Goal: Task Accomplishment & Management: Manage account settings

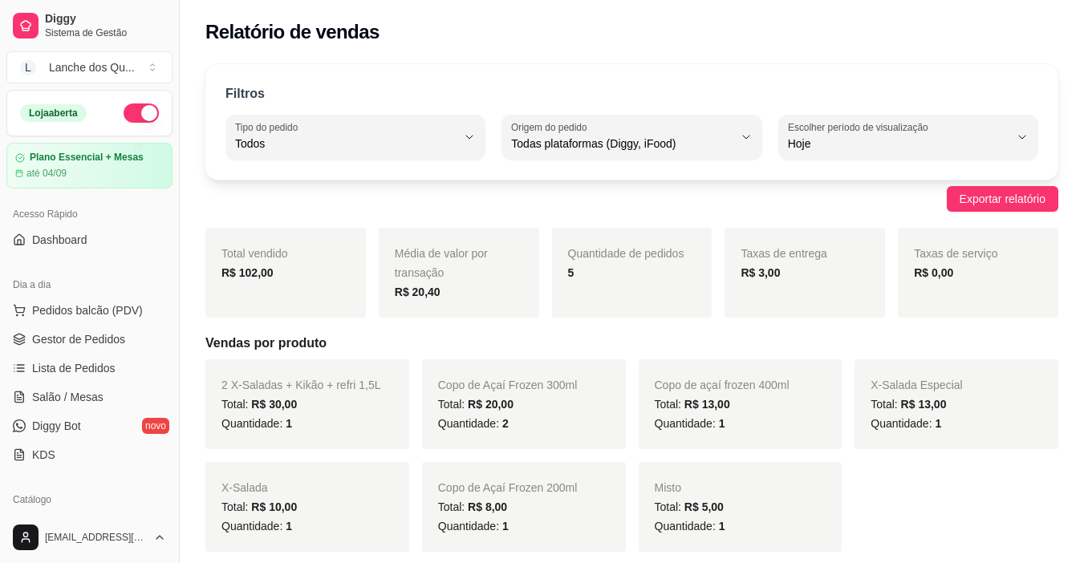
select select "ALL"
select select "0"
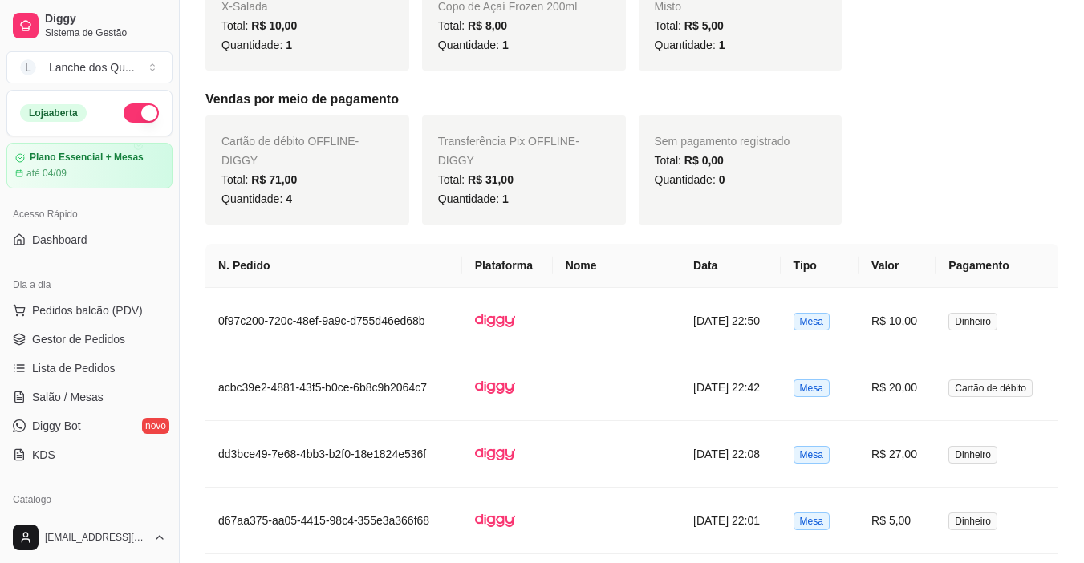
scroll to position [241, 0]
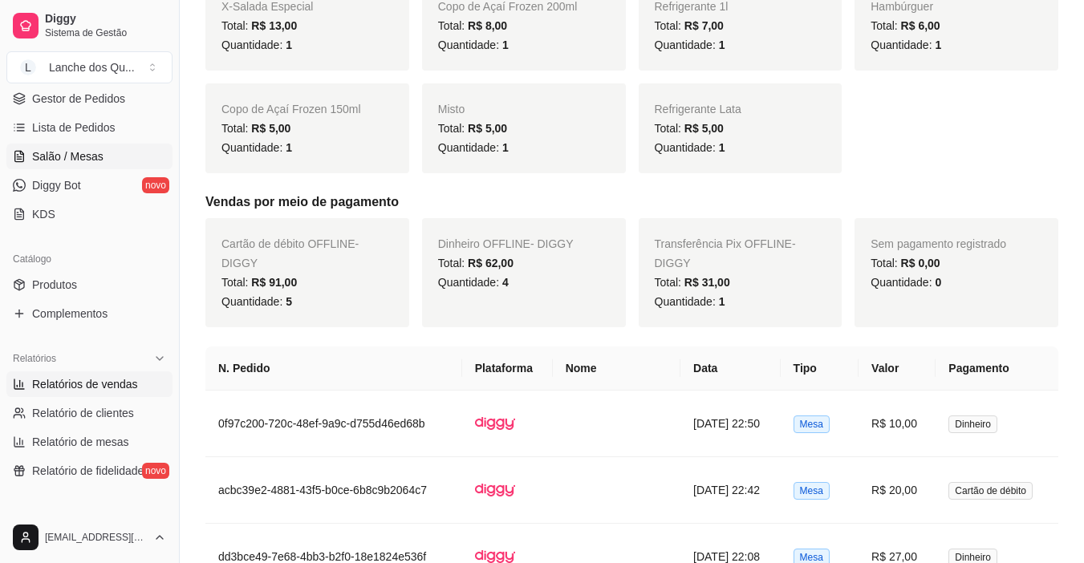
click at [73, 162] on span "Salão / Mesas" at bounding box center [67, 156] width 71 height 16
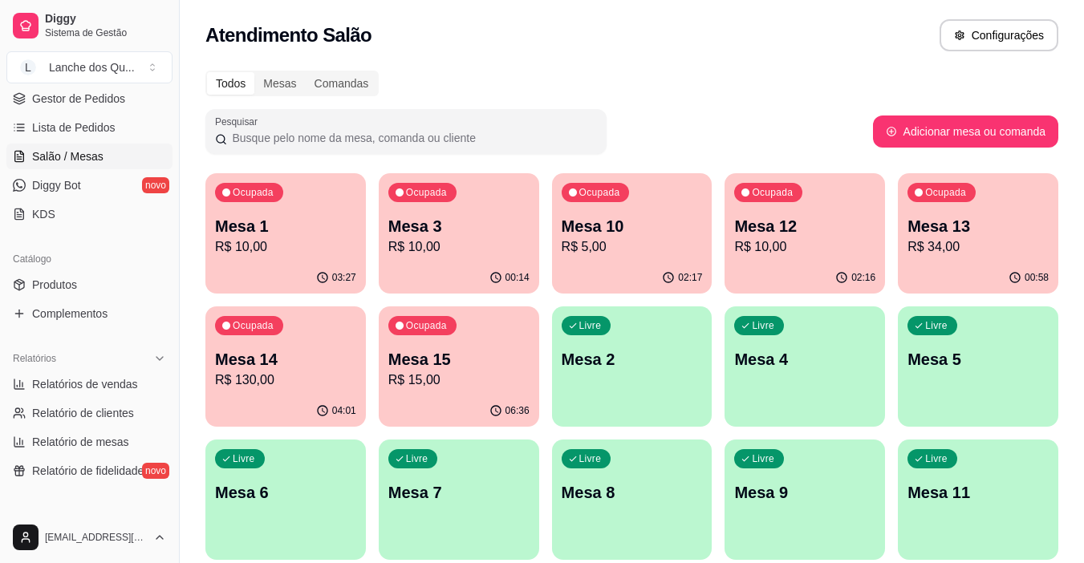
click at [298, 244] on p "R$ 10,00" at bounding box center [285, 246] width 141 height 19
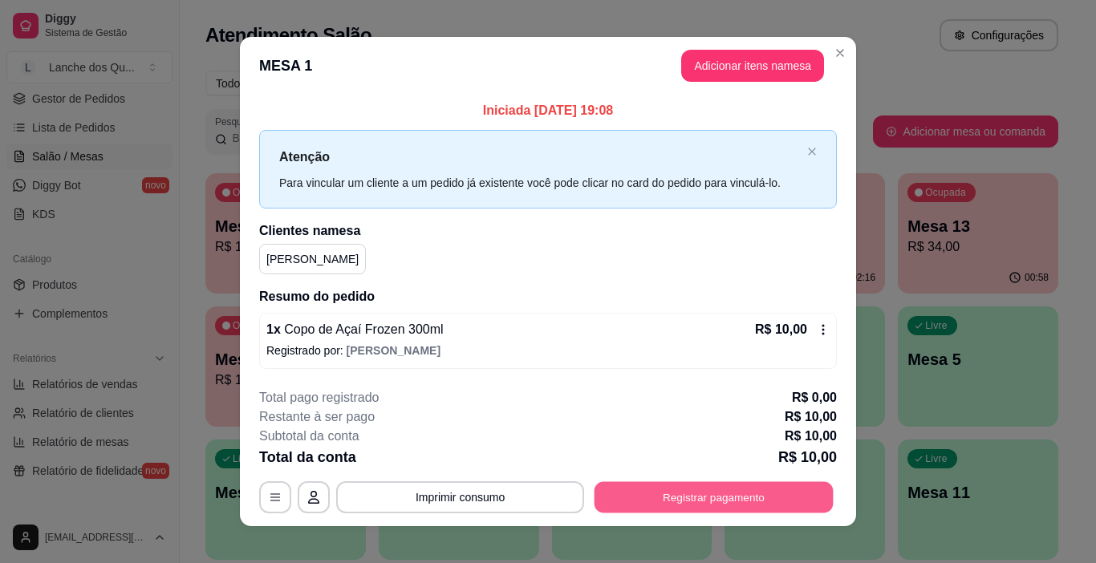
click at [667, 496] on button "Registrar pagamento" at bounding box center [713, 496] width 239 height 31
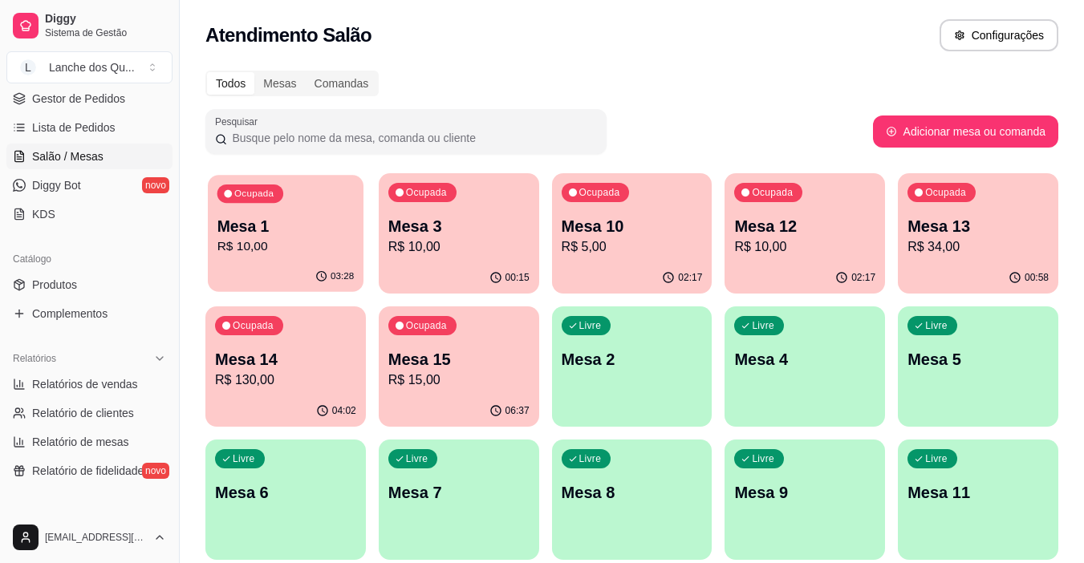
click at [286, 255] on p "R$ 10,00" at bounding box center [285, 246] width 137 height 18
click at [408, 254] on p "R$ 10,00" at bounding box center [458, 246] width 141 height 19
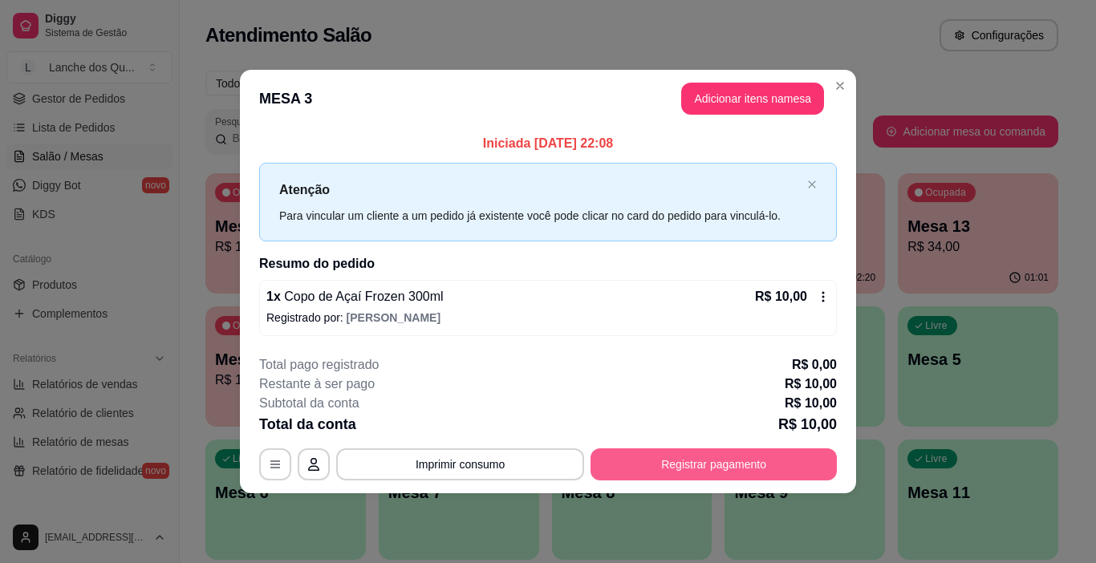
click at [736, 460] on button "Registrar pagamento" at bounding box center [713, 464] width 246 height 32
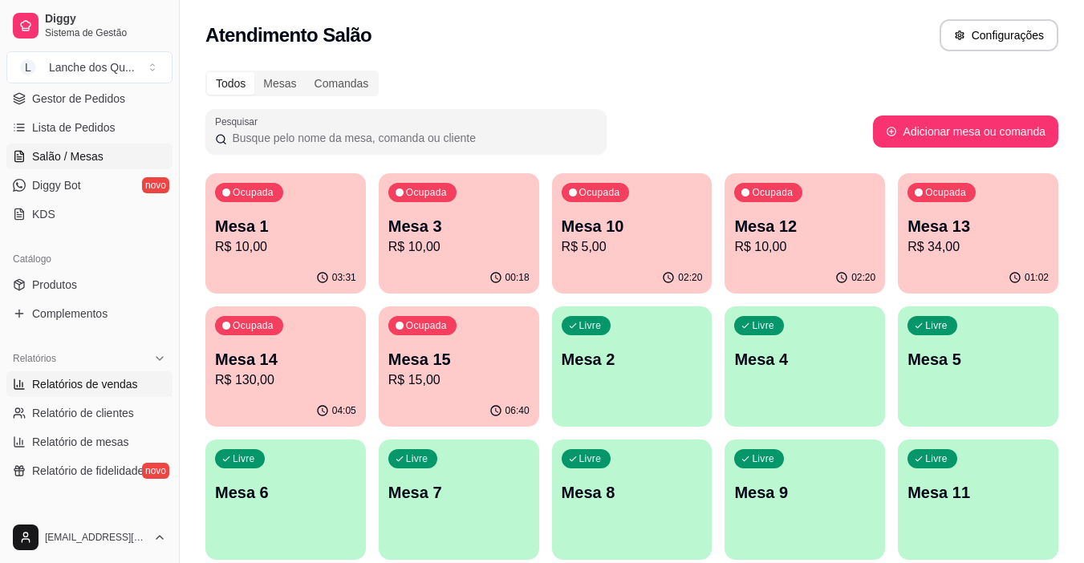
click at [77, 391] on span "Relatórios de vendas" at bounding box center [85, 384] width 106 height 16
select select "ALL"
select select "0"
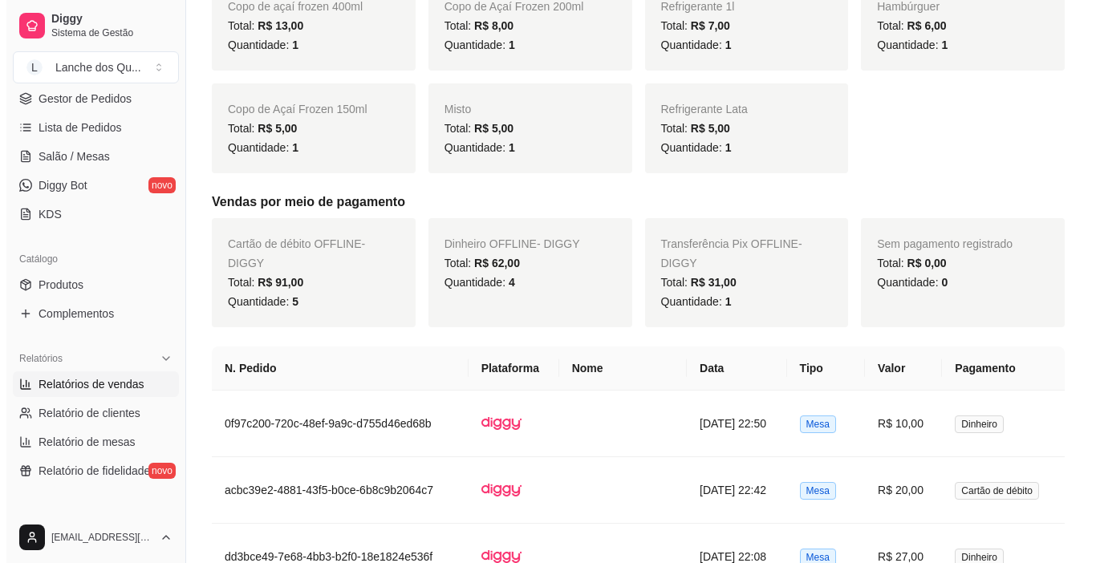
scroll to position [802, 0]
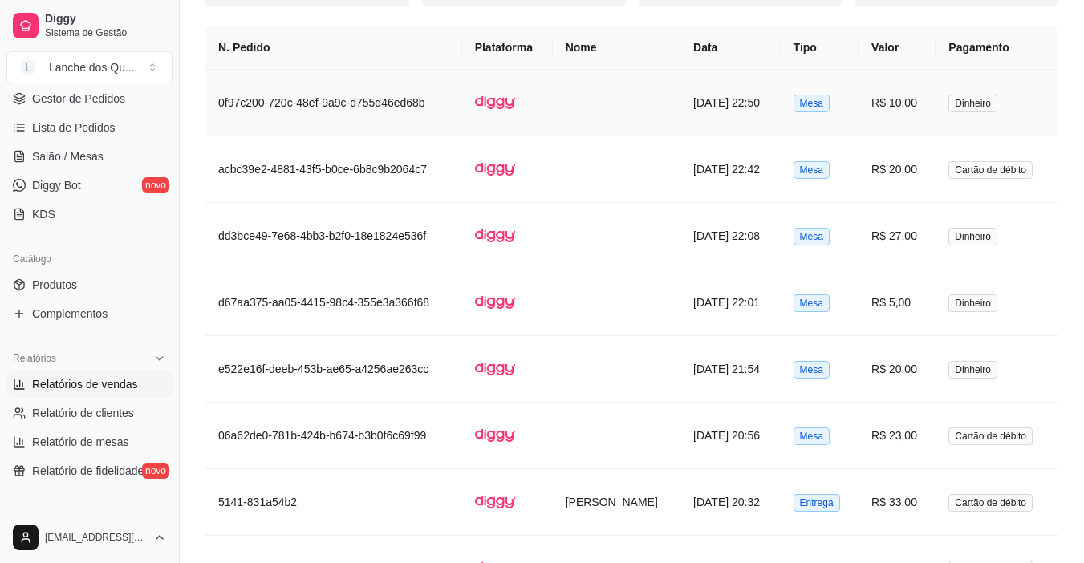
click at [935, 112] on td "R$ 10,00" at bounding box center [896, 103] width 77 height 67
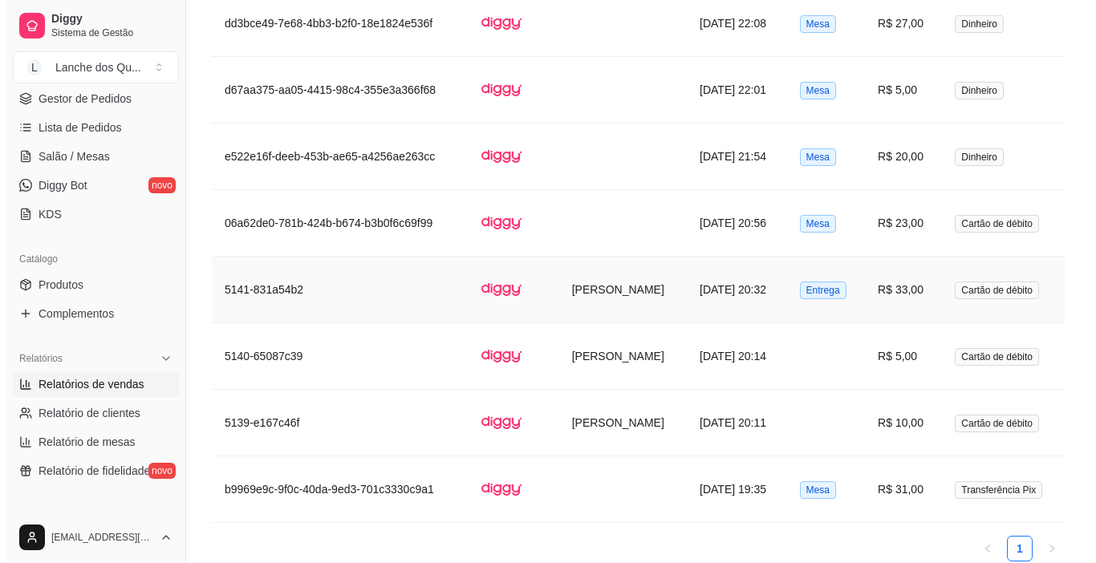
scroll to position [1043, 0]
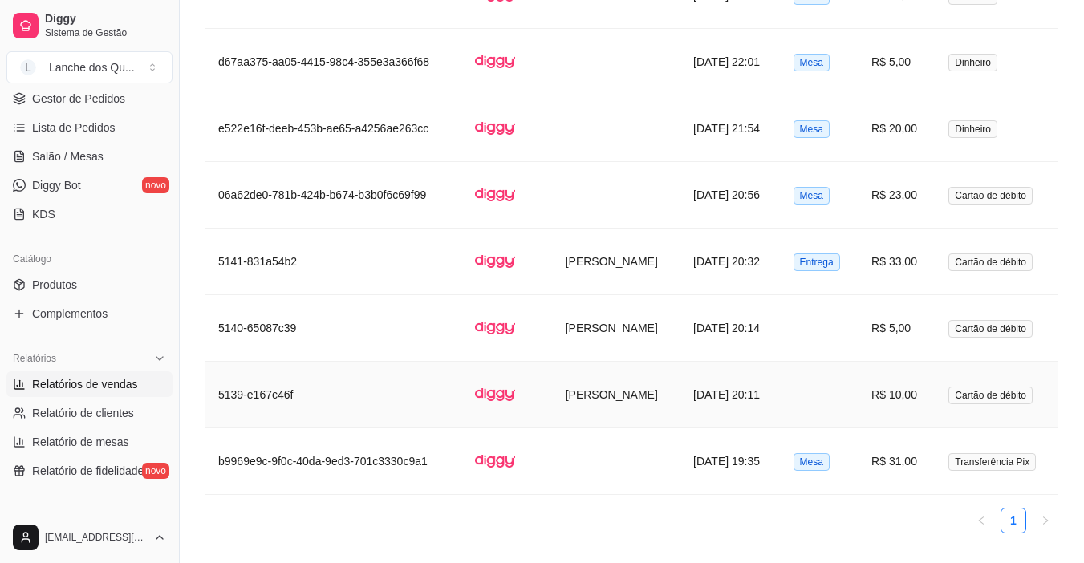
click at [983, 408] on td "Cartão de débito" at bounding box center [996, 395] width 123 height 67
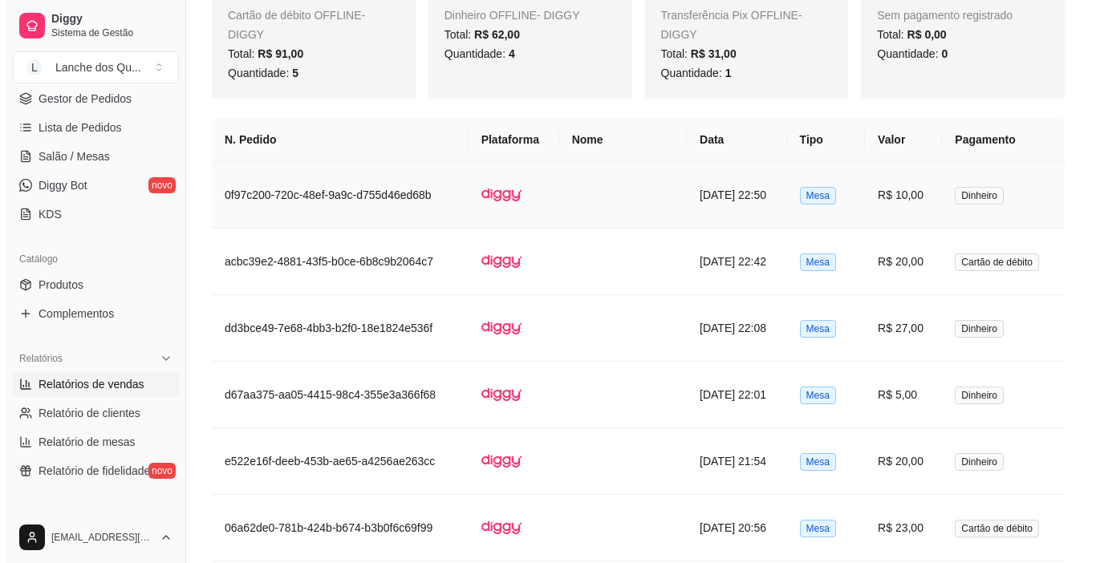
scroll to position [802, 0]
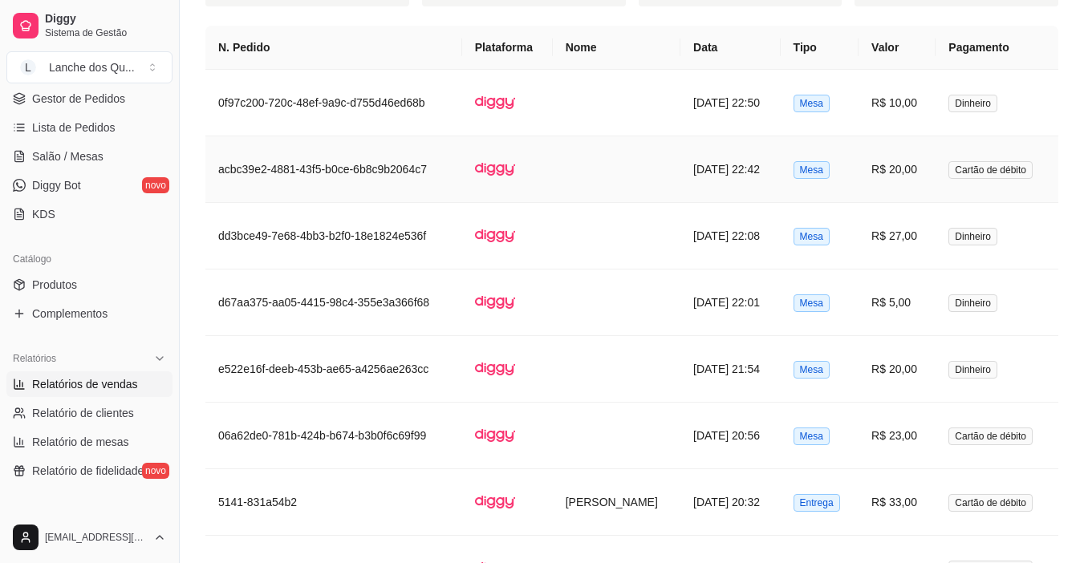
click at [919, 176] on td "R$ 20,00" at bounding box center [896, 169] width 77 height 67
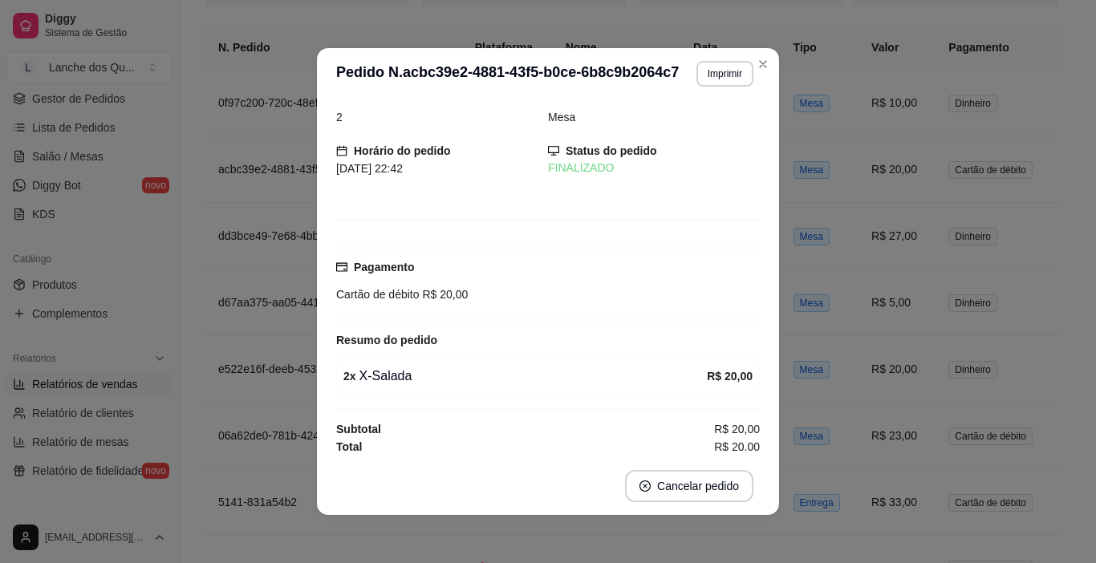
scroll to position [20, 0]
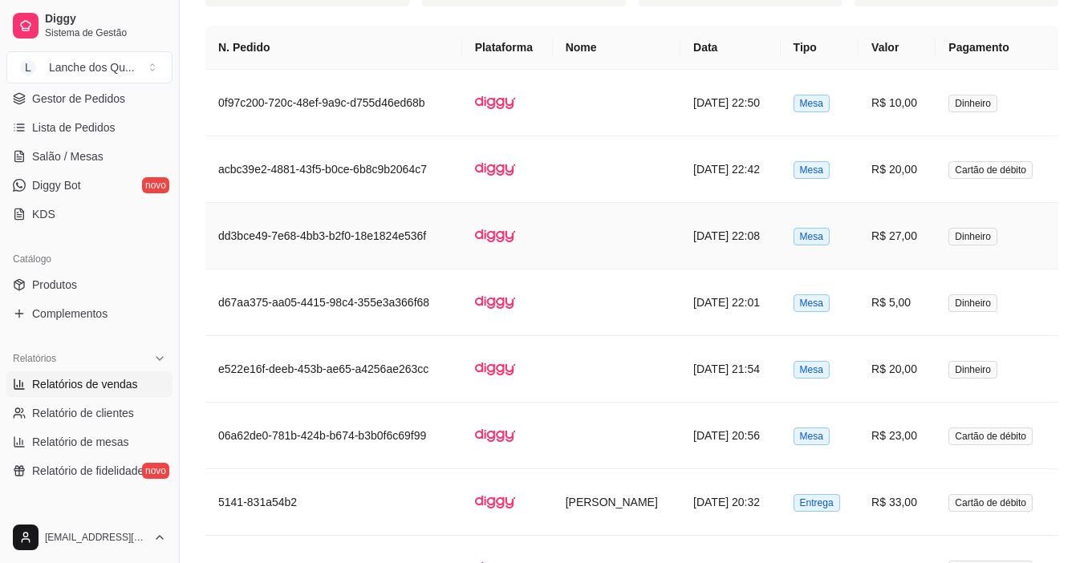
click at [932, 242] on td "R$ 27,00" at bounding box center [896, 236] width 77 height 67
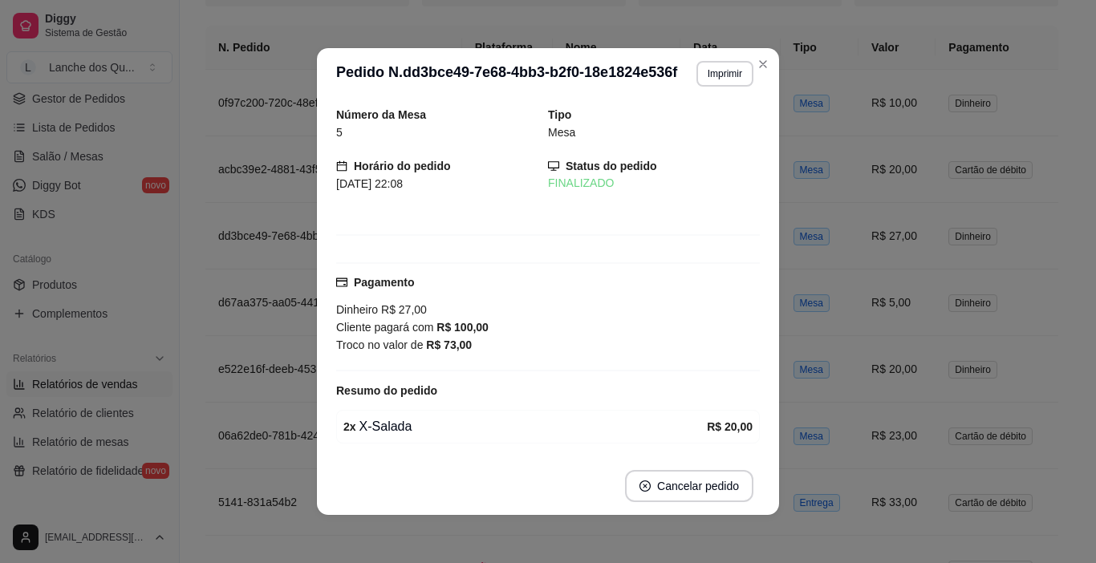
scroll to position [152, 0]
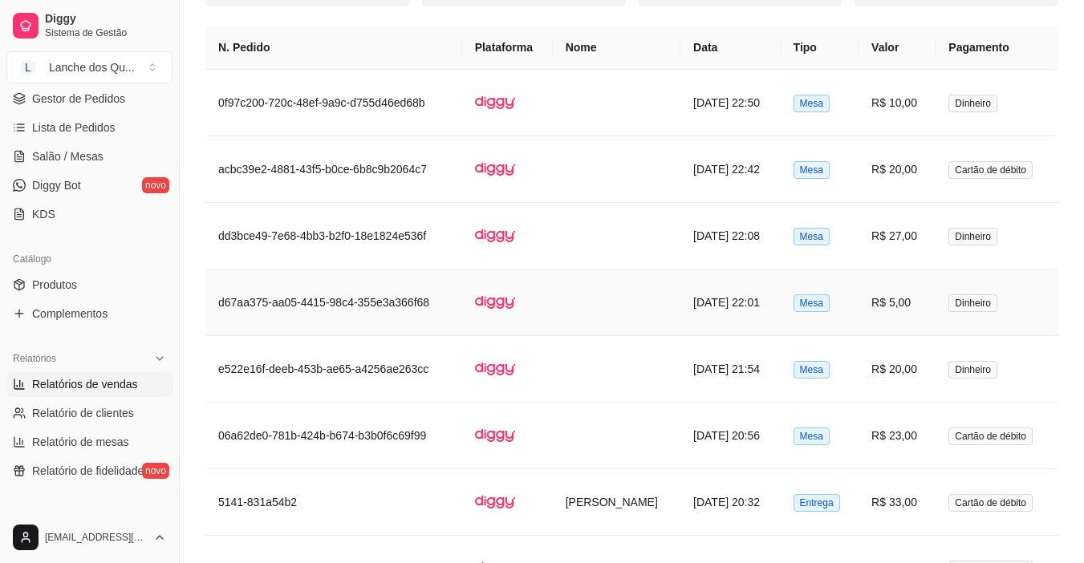
click at [929, 300] on td "R$ 5,00" at bounding box center [896, 303] width 77 height 67
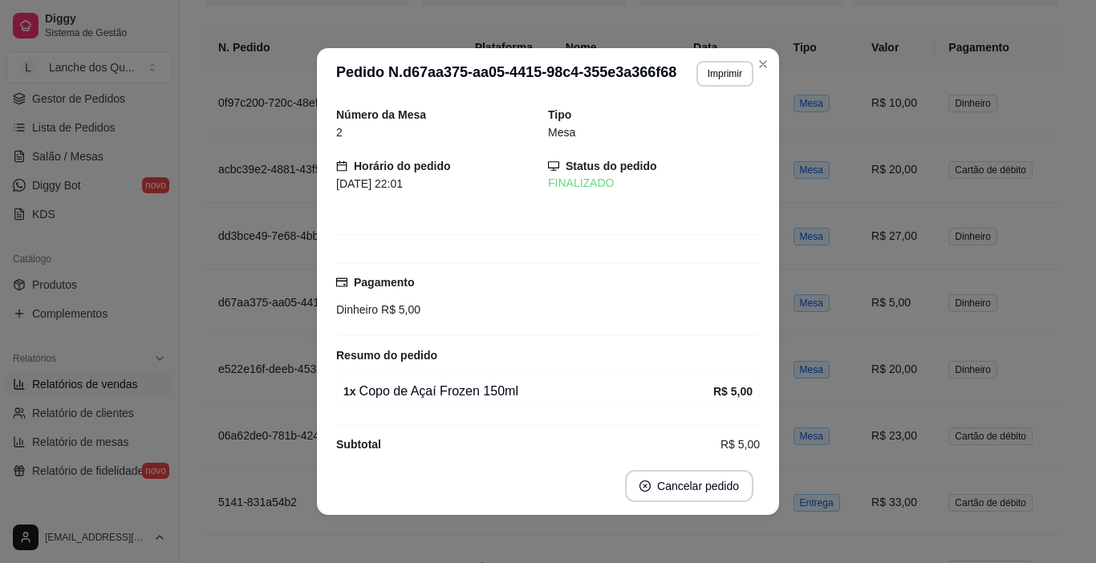
scroll to position [20, 0]
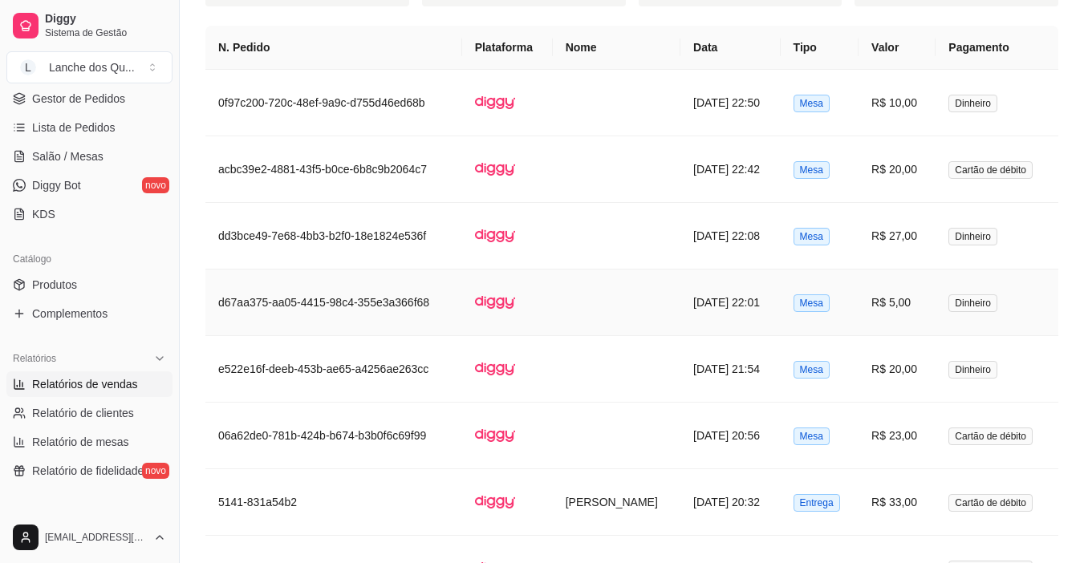
click at [923, 302] on td "R$ 5,00" at bounding box center [896, 303] width 77 height 67
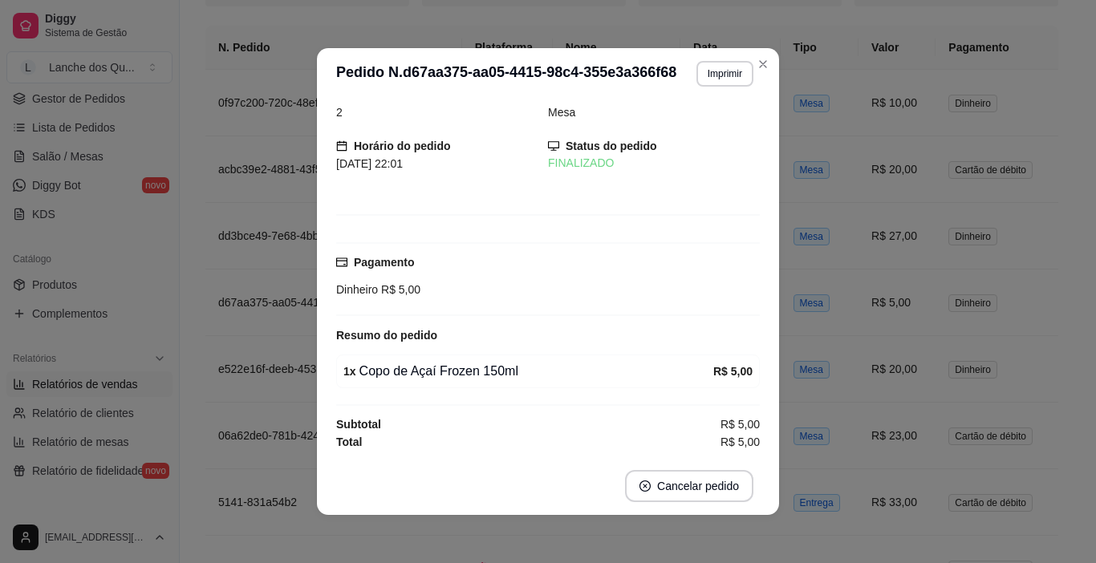
click at [586, 298] on div "Dinheiro R$ 5,00" at bounding box center [548, 290] width 424 height 18
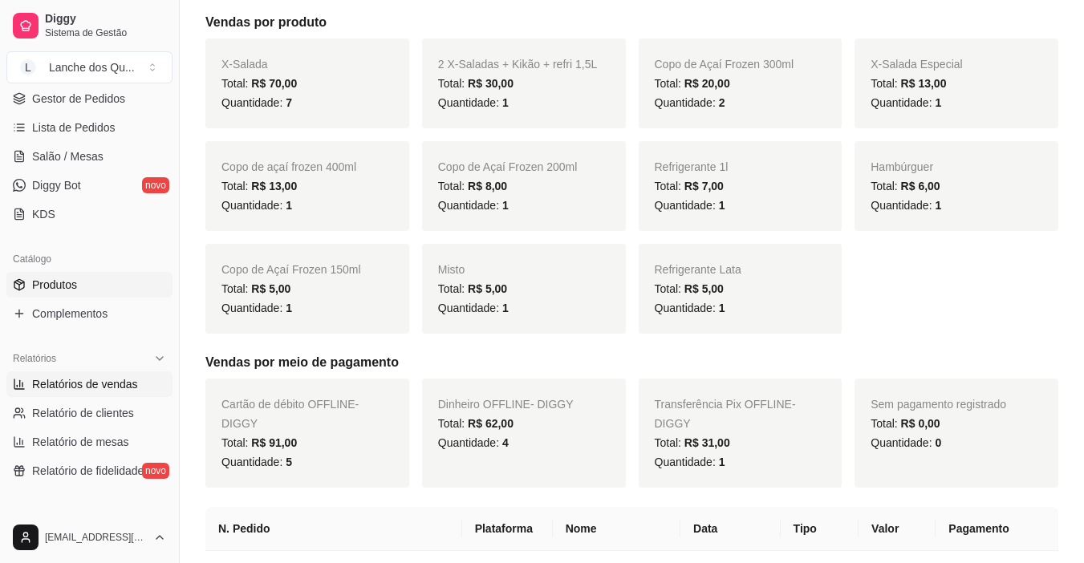
scroll to position [80, 0]
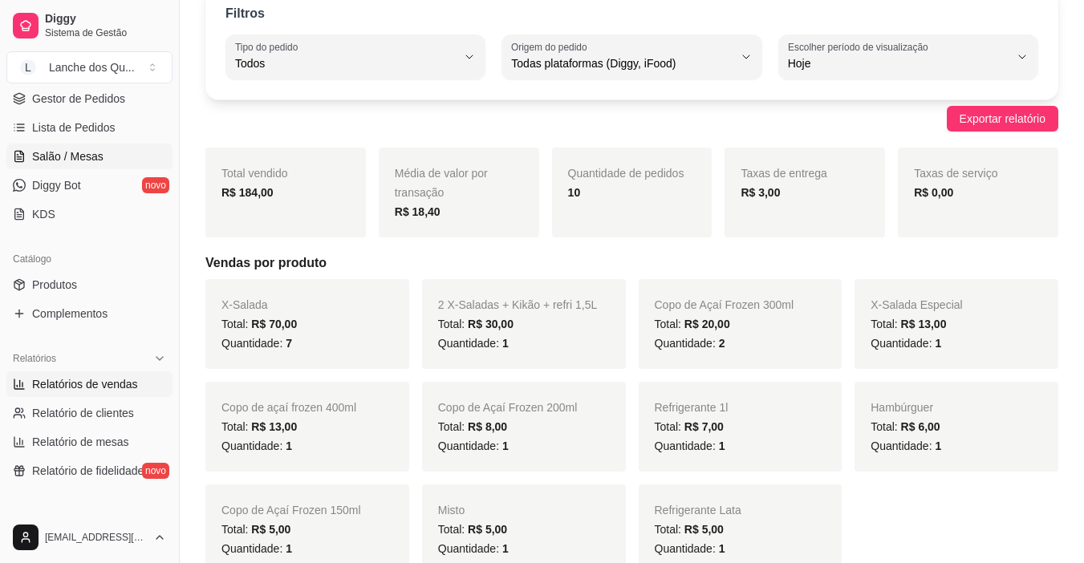
click at [87, 161] on span "Salão / Mesas" at bounding box center [67, 156] width 71 height 16
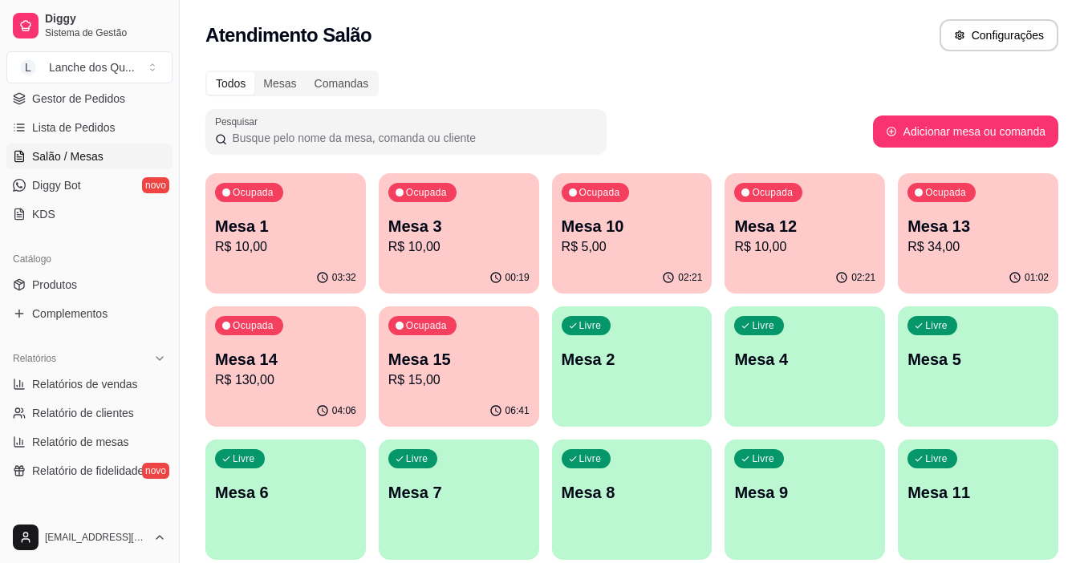
click at [409, 245] on p "R$ 10,00" at bounding box center [458, 246] width 141 height 19
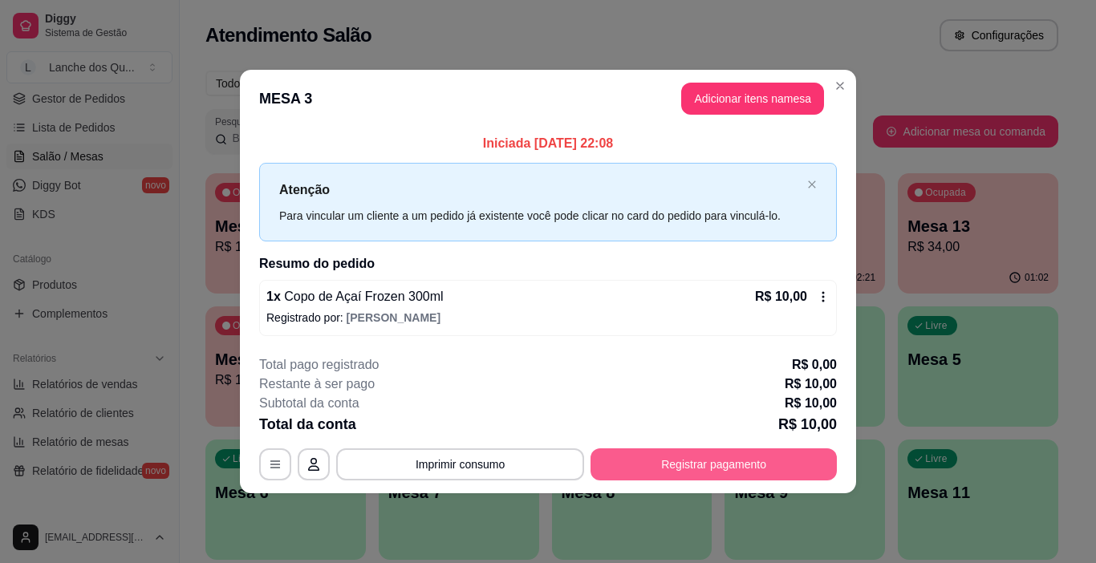
click at [706, 462] on button "Registrar pagamento" at bounding box center [713, 464] width 246 height 32
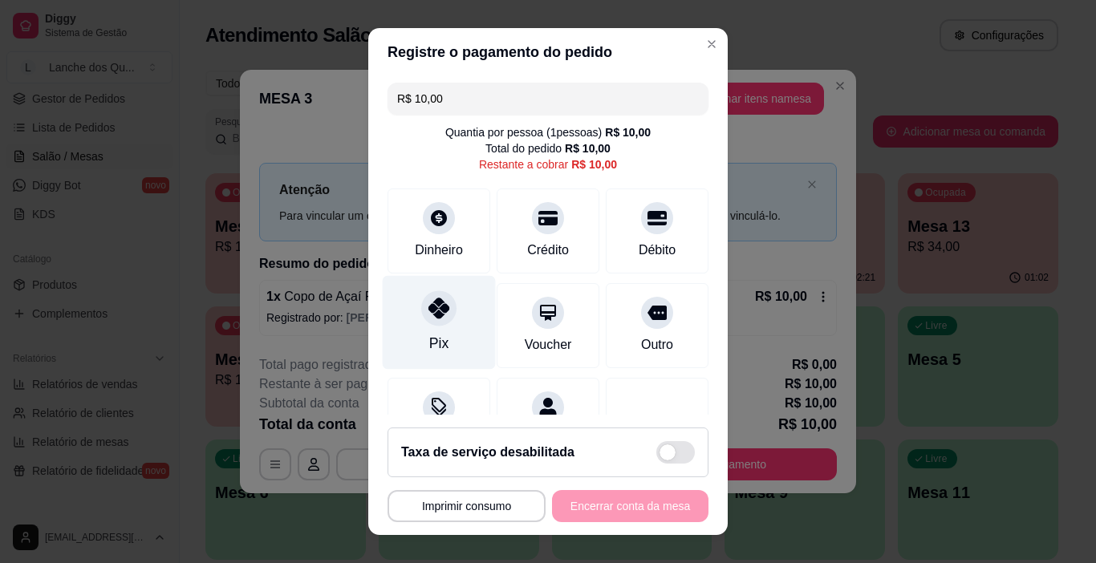
click at [436, 302] on icon at bounding box center [438, 308] width 21 height 21
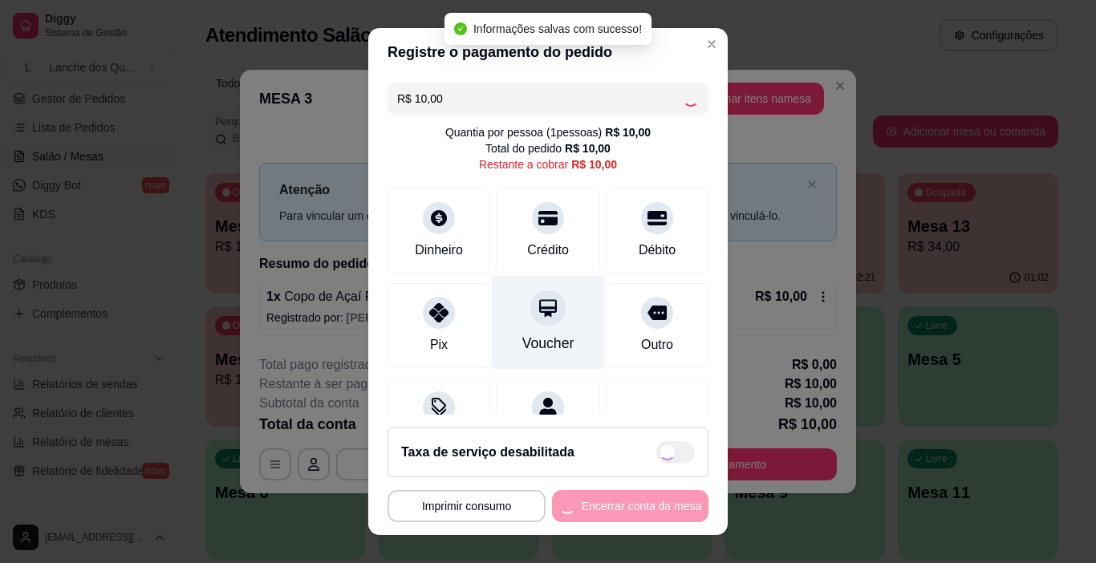
type input "R$ 0,00"
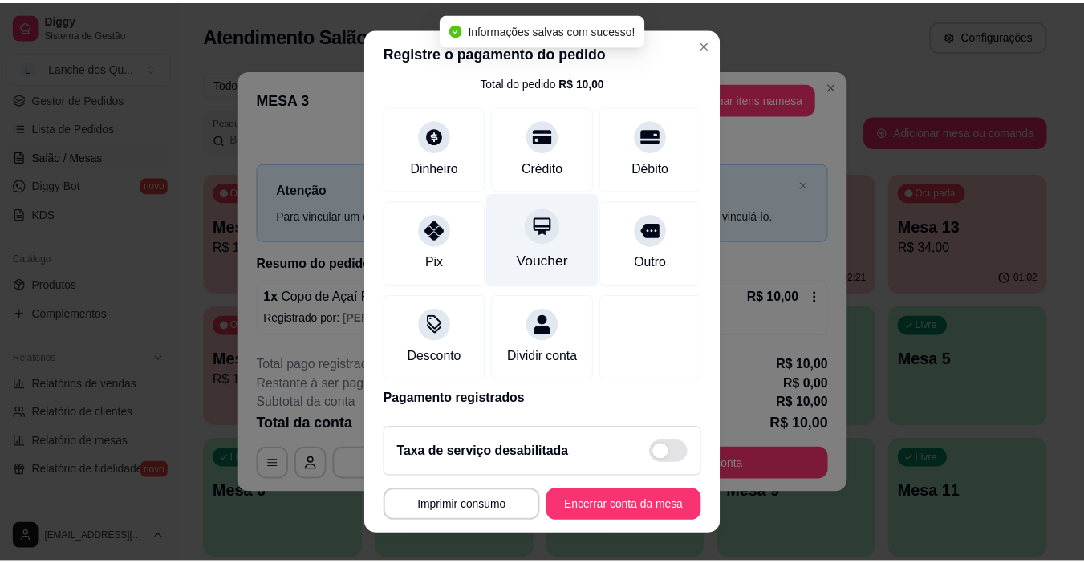
scroll to position [141, 0]
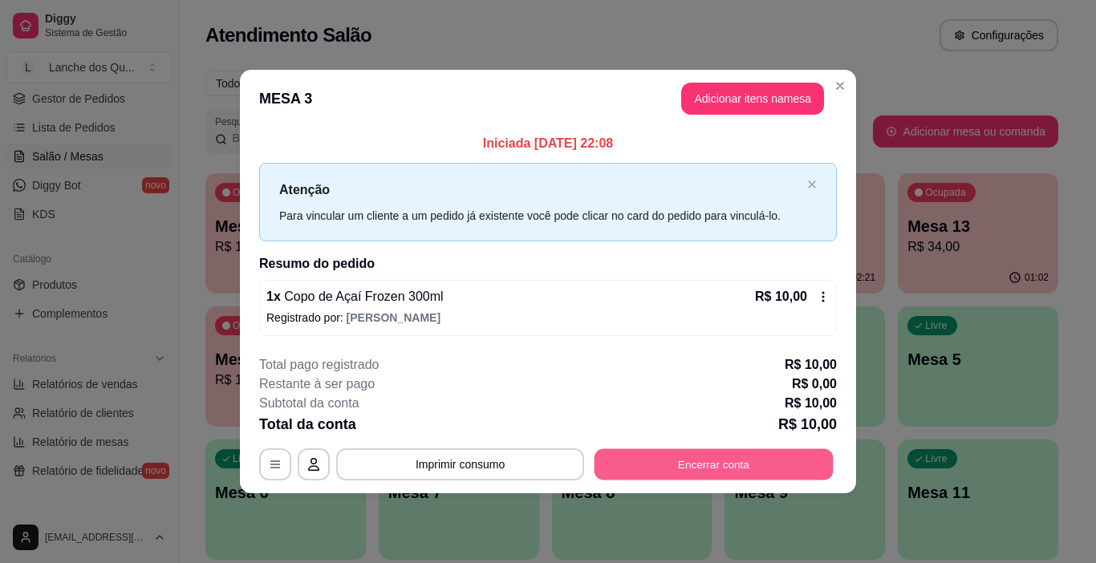
click at [705, 470] on button "Encerrar conta" at bounding box center [713, 463] width 239 height 31
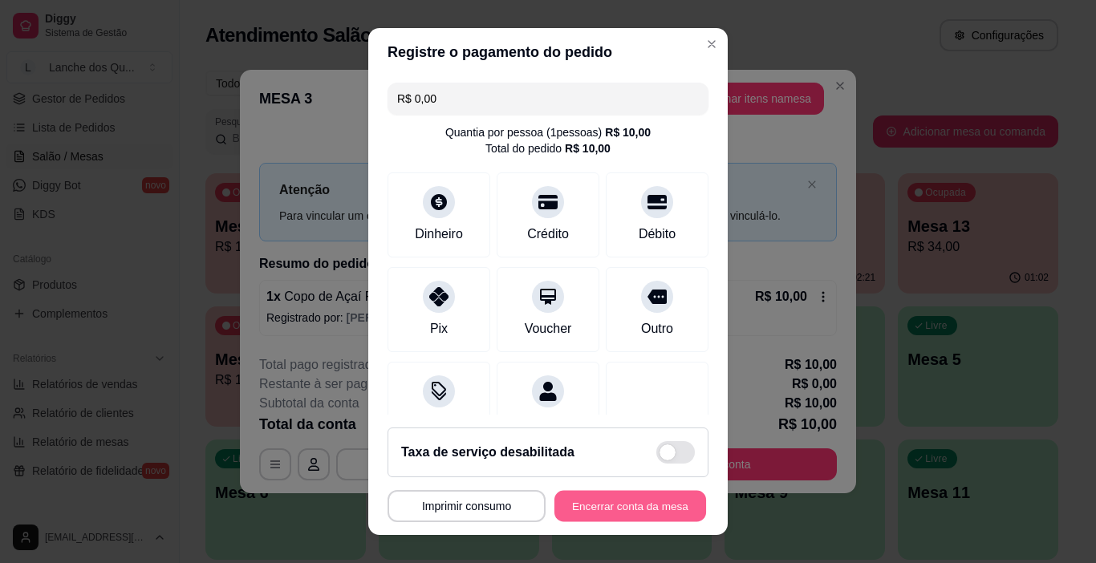
click at [616, 503] on button "Encerrar conta da mesa" at bounding box center [630, 506] width 152 height 31
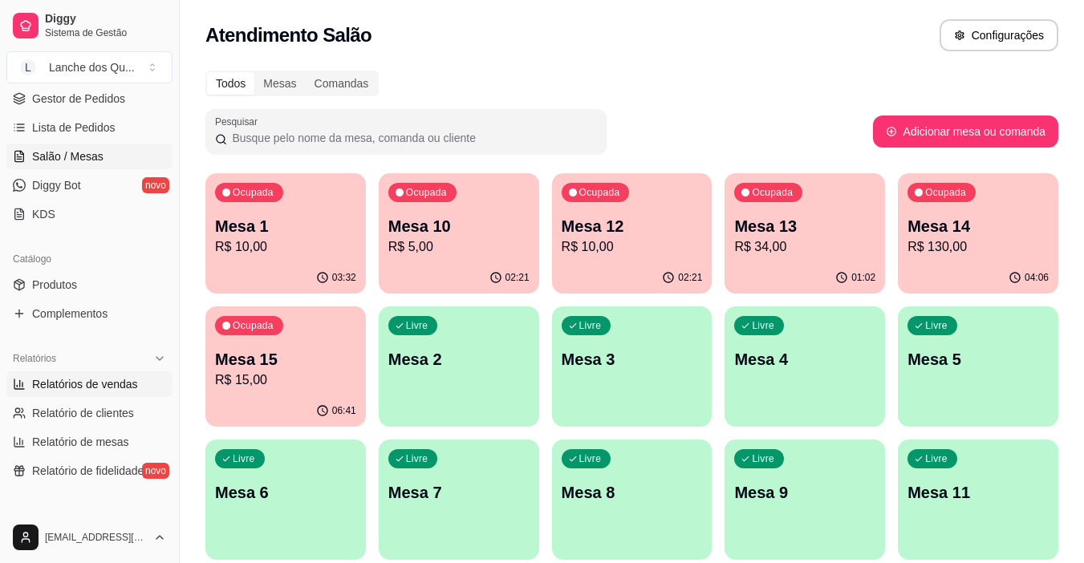
click at [109, 386] on span "Relatórios de vendas" at bounding box center [85, 384] width 106 height 16
select select "ALL"
select select "0"
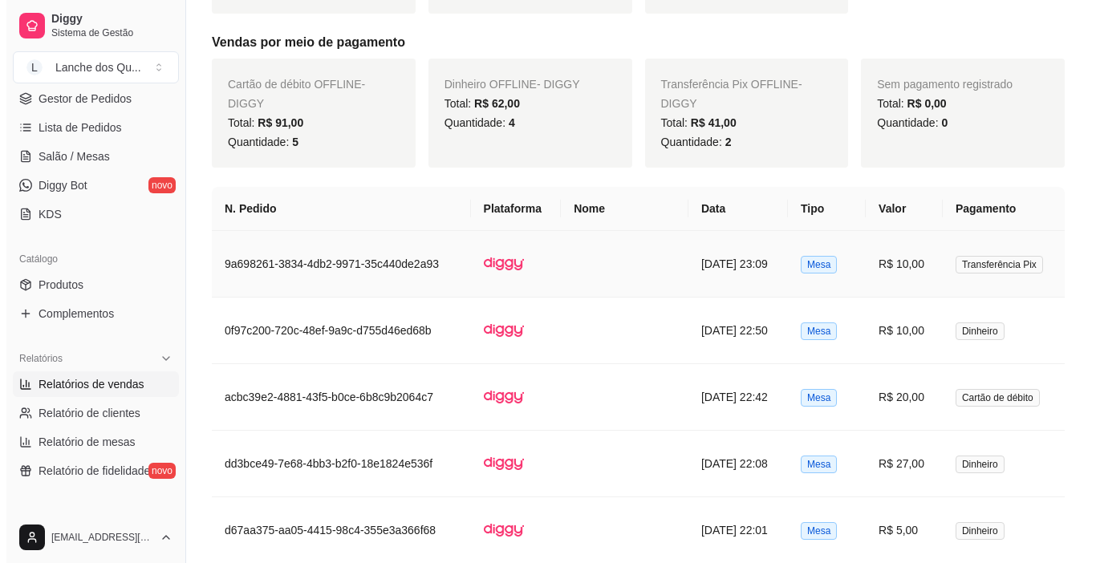
scroll to position [642, 0]
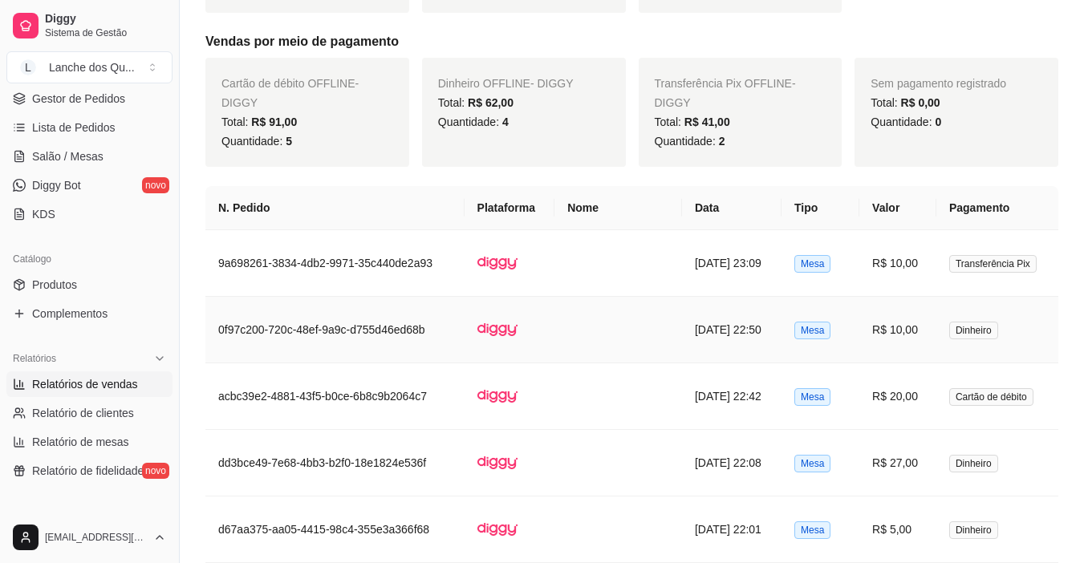
click at [936, 347] on td "R$ 10,00" at bounding box center [897, 330] width 77 height 67
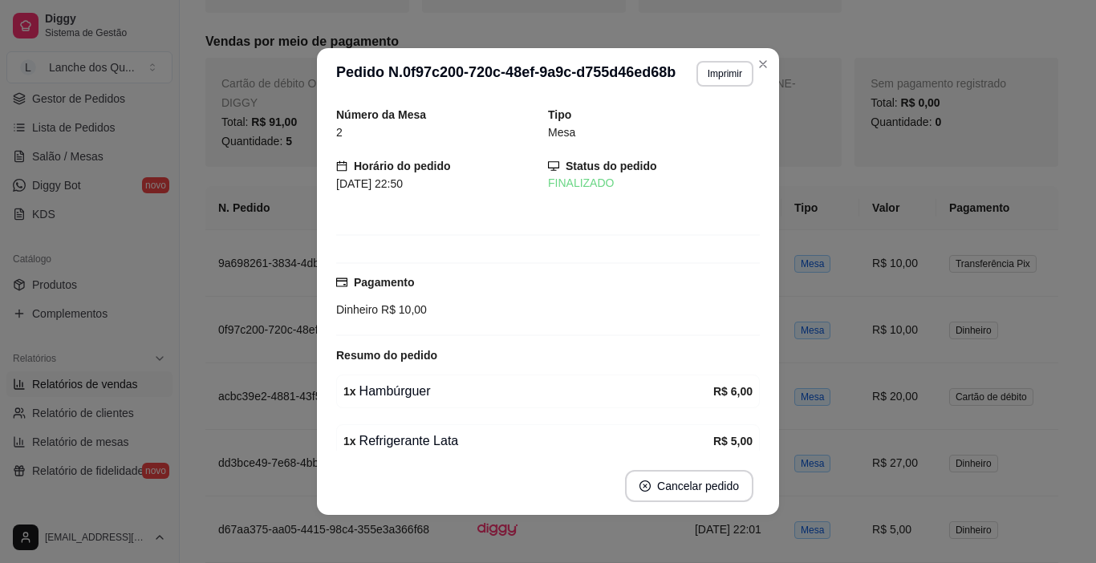
scroll to position [80, 0]
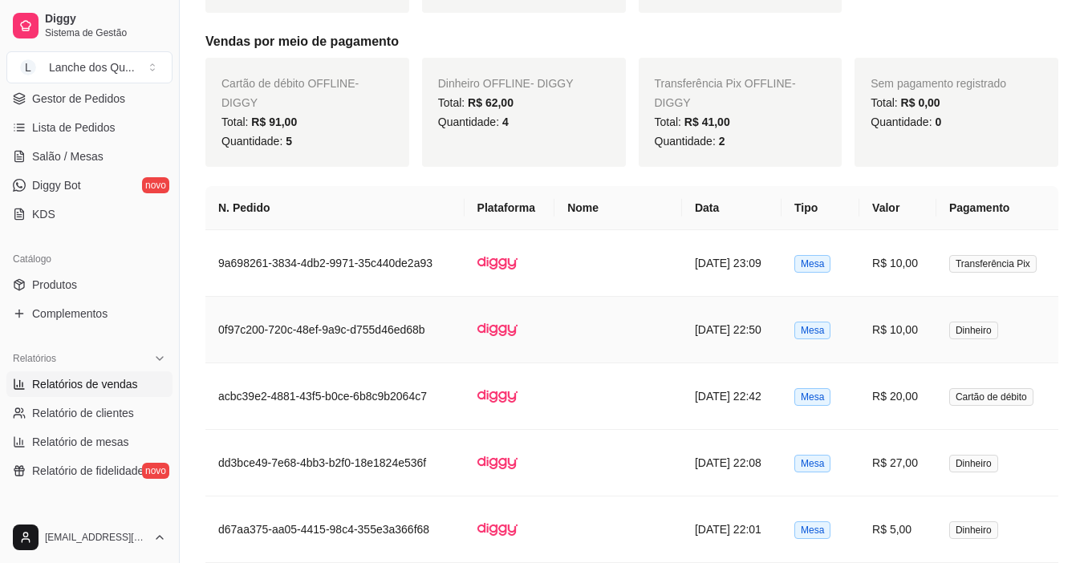
click at [896, 312] on td "R$ 10,00" at bounding box center [897, 330] width 77 height 67
click at [894, 325] on td "R$ 10,00" at bounding box center [897, 330] width 77 height 67
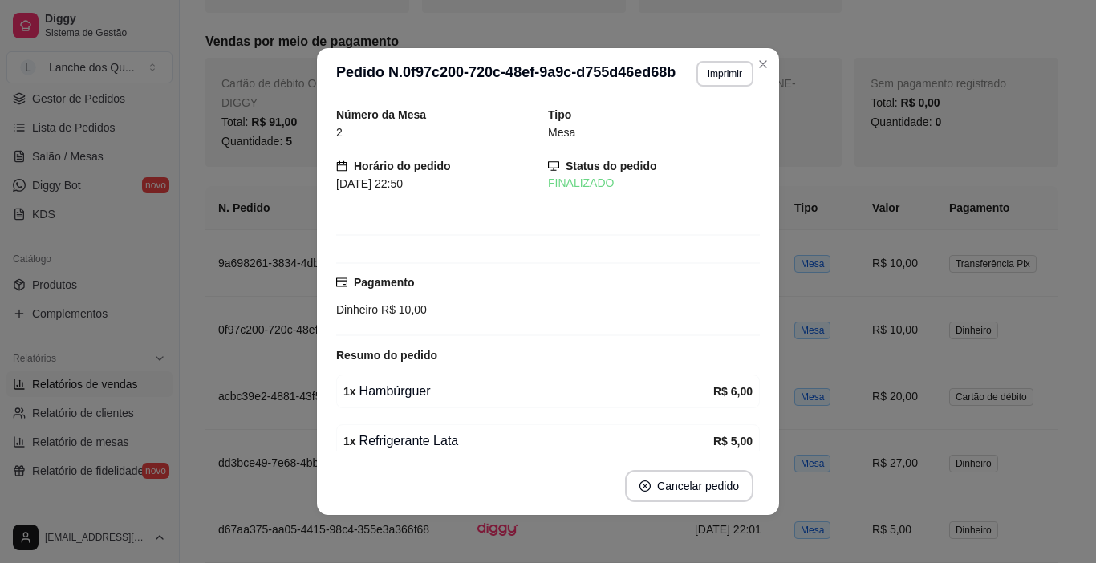
scroll to position [134, 0]
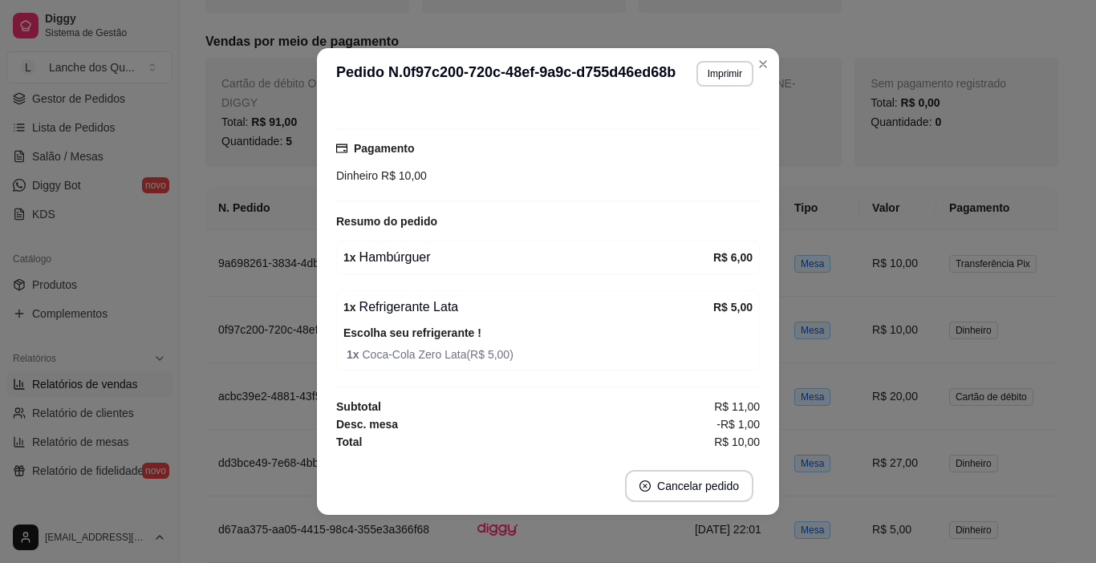
click at [407, 253] on div "1 x Hambúrguer" at bounding box center [528, 257] width 370 height 19
click at [470, 258] on div "1 x Hambúrguer" at bounding box center [528, 257] width 370 height 19
click at [446, 322] on div "1 x Refrigerante Lata R$ 5,00 Escolha seu refrigerante ! 1 x Coca-Cola Zero Lat…" at bounding box center [548, 330] width 424 height 80
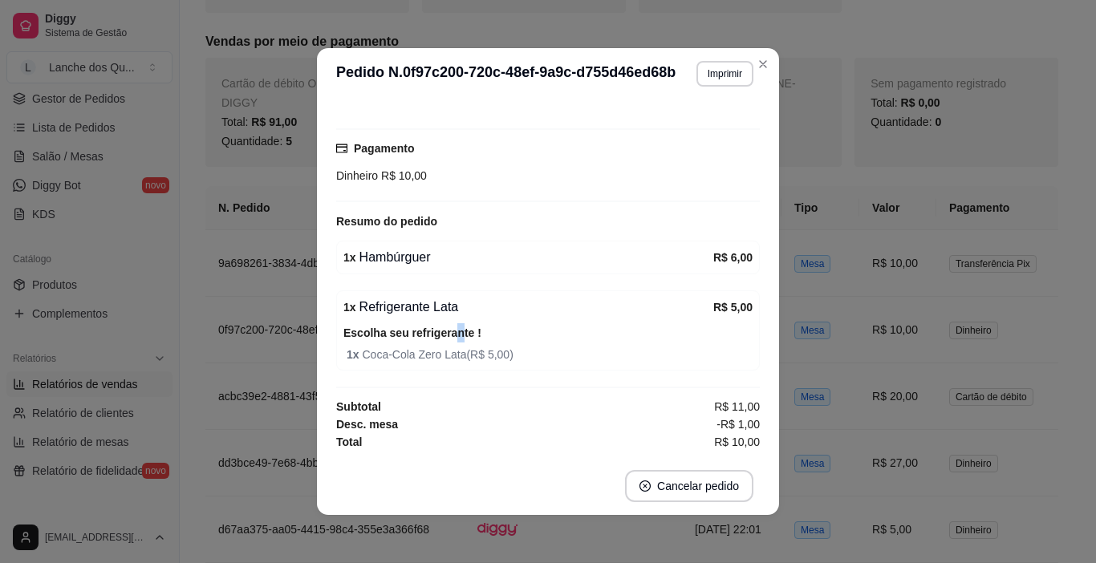
click at [446, 322] on div "1 x Refrigerante Lata R$ 5,00 Escolha seu refrigerante ! 1 x Coca-Cola Zero Lat…" at bounding box center [548, 330] width 424 height 80
drag, startPoint x: 467, startPoint y: 347, endPoint x: 618, endPoint y: 347, distance: 151.6
click at [468, 347] on span "1 x Coca-Cola Zero Lata ( R$ 5,00 )" at bounding box center [550, 355] width 406 height 18
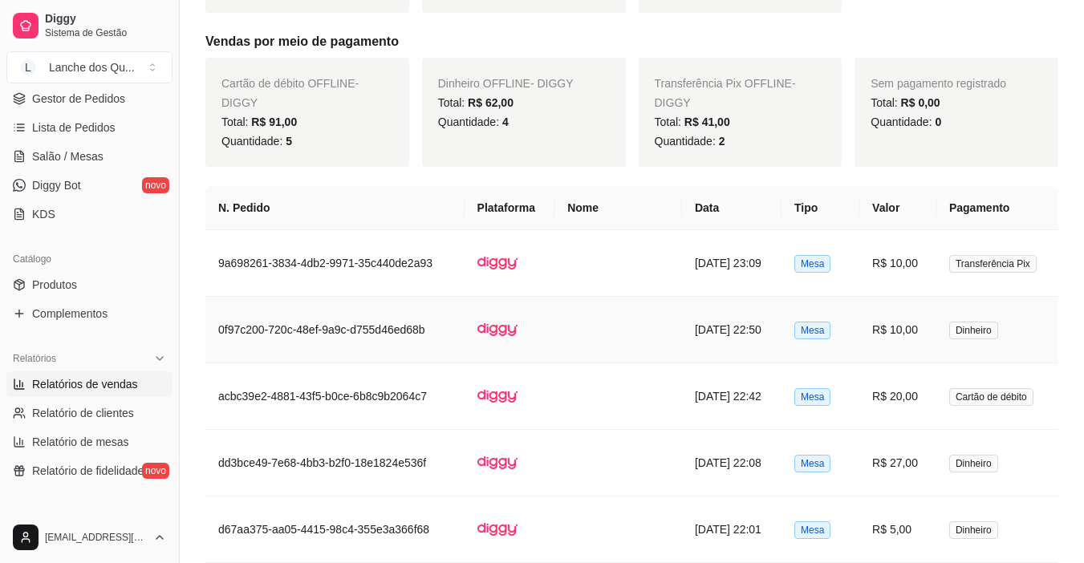
click at [922, 335] on td "R$ 10,00" at bounding box center [897, 330] width 77 height 67
click at [910, 389] on td "R$ 20,00" at bounding box center [897, 396] width 77 height 67
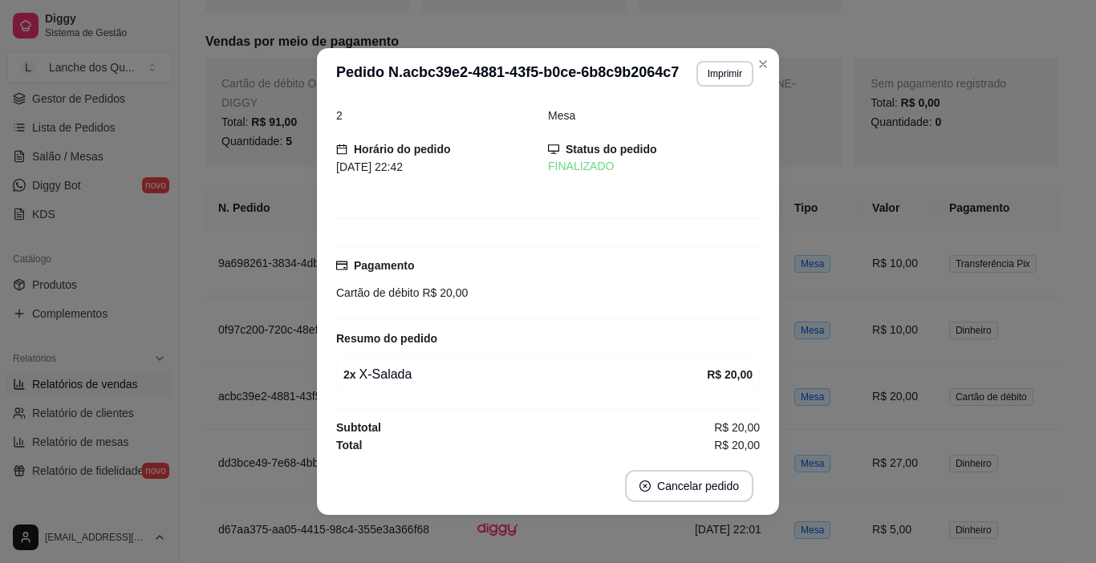
scroll to position [20, 0]
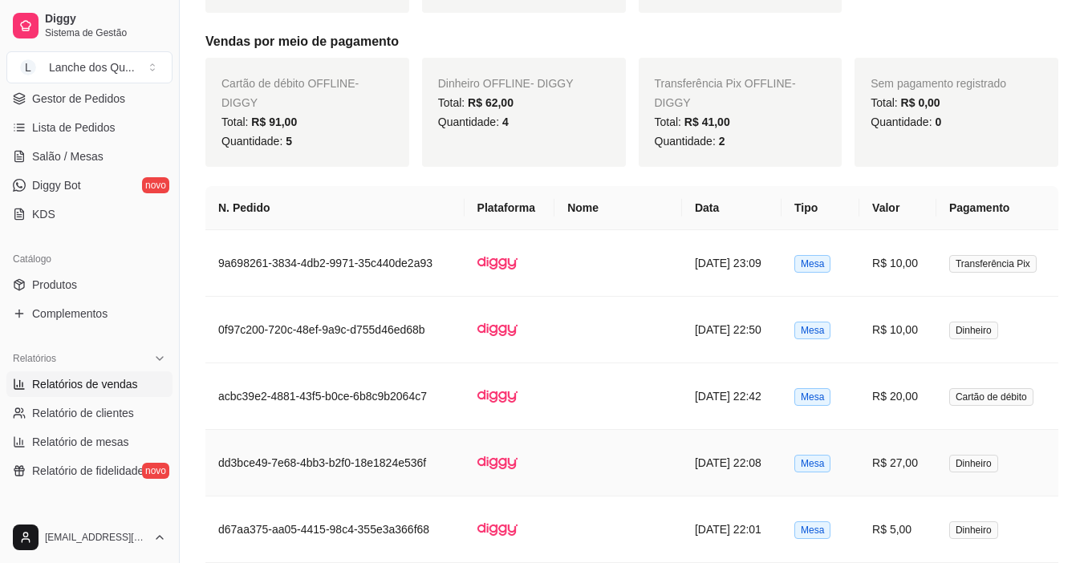
click at [917, 469] on td "R$ 27,00" at bounding box center [897, 463] width 77 height 67
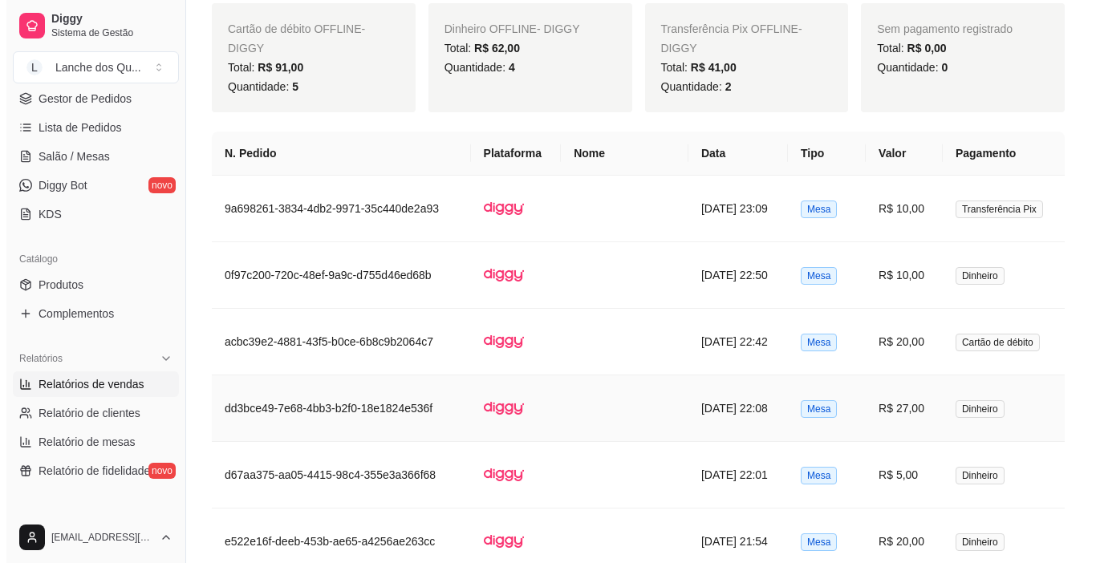
scroll to position [802, 0]
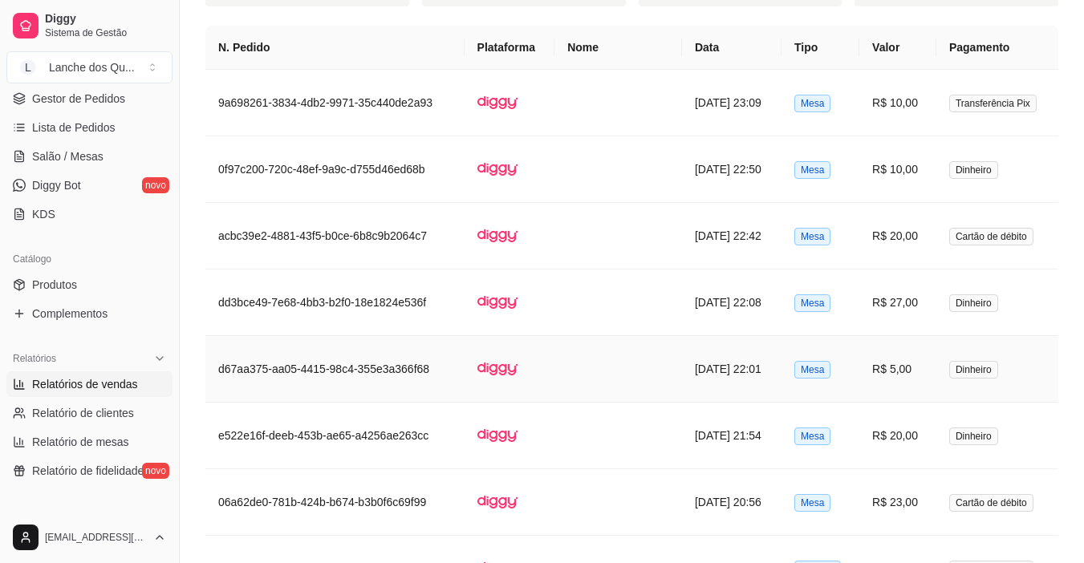
click at [894, 367] on td "R$ 5,00" at bounding box center [897, 369] width 77 height 67
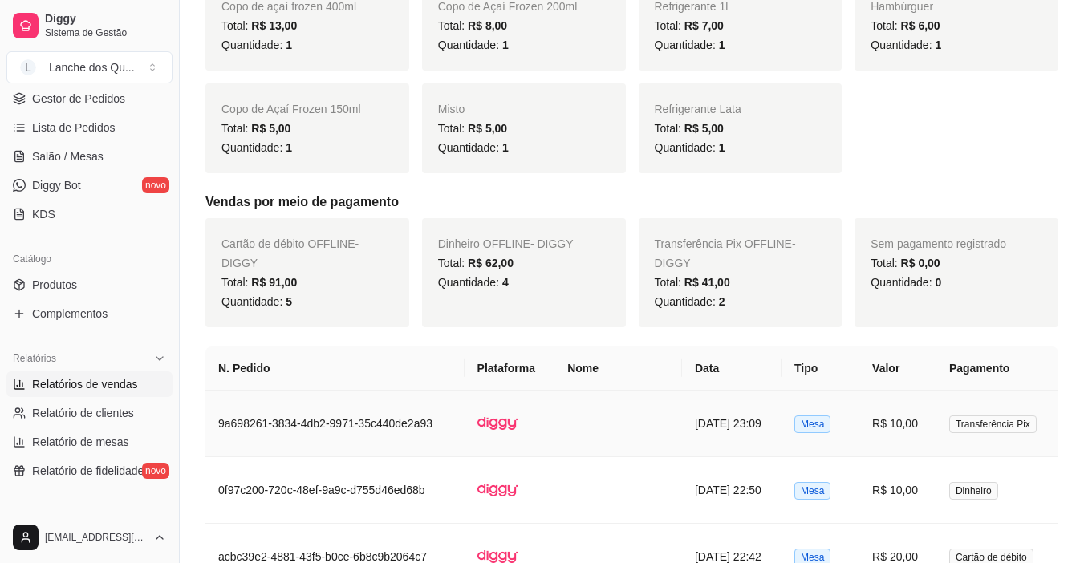
click at [878, 415] on td "R$ 10,00" at bounding box center [897, 424] width 77 height 67
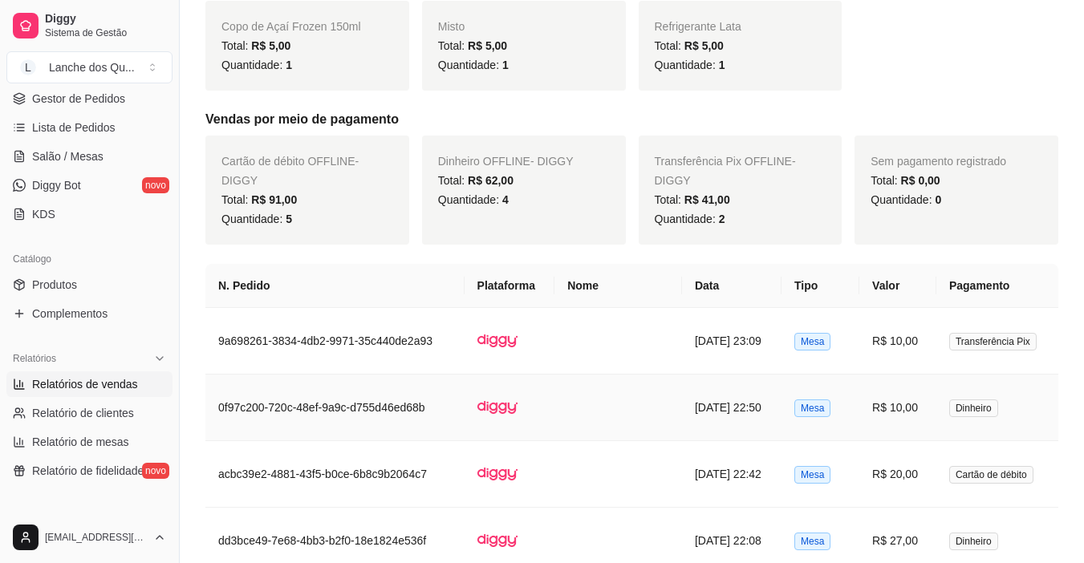
scroll to position [642, 0]
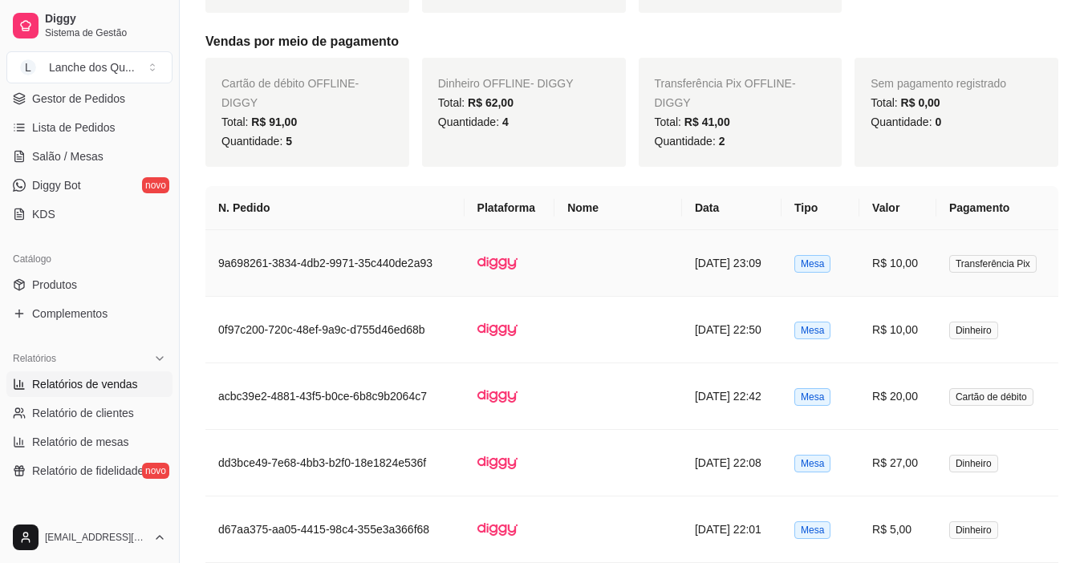
click at [872, 263] on td "R$ 10,00" at bounding box center [897, 263] width 77 height 67
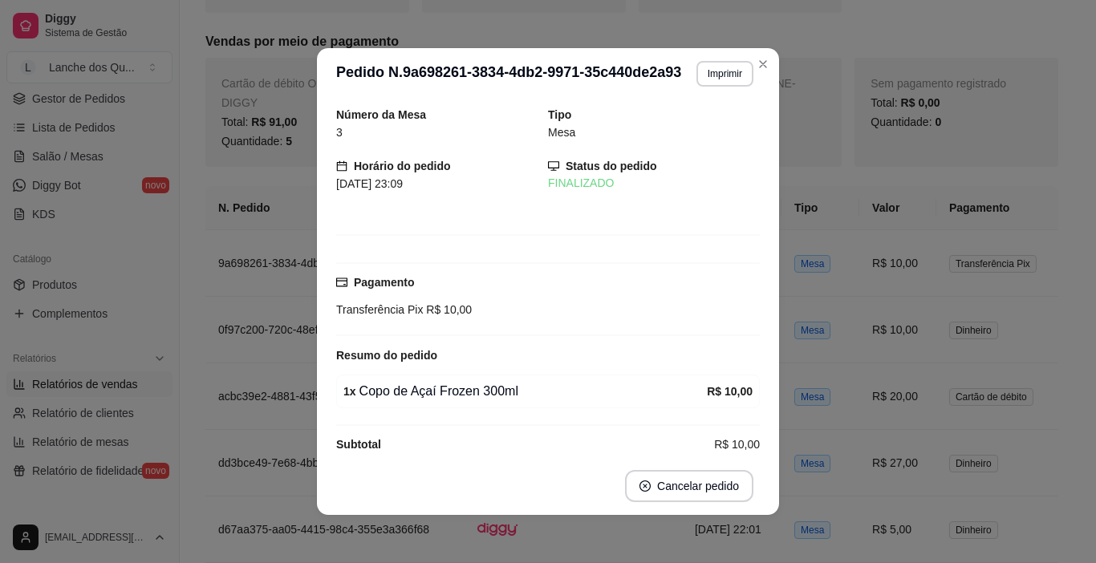
drag, startPoint x: 551, startPoint y: 349, endPoint x: 568, endPoint y: 349, distance: 16.8
click at [554, 349] on div "Resumo do pedido" at bounding box center [548, 355] width 424 height 19
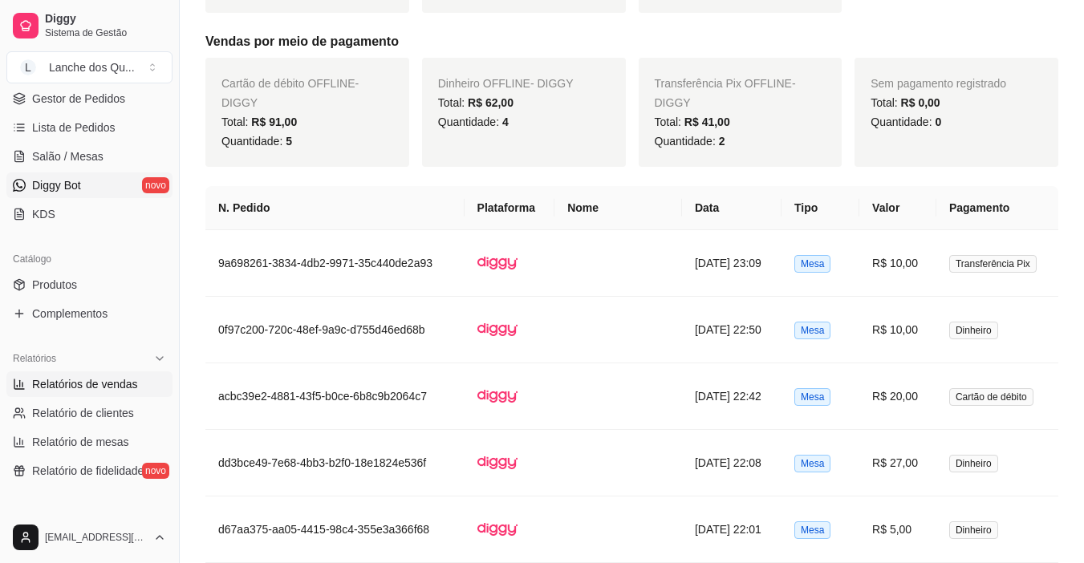
click at [51, 193] on link "Diggy Bot novo" at bounding box center [89, 185] width 166 height 26
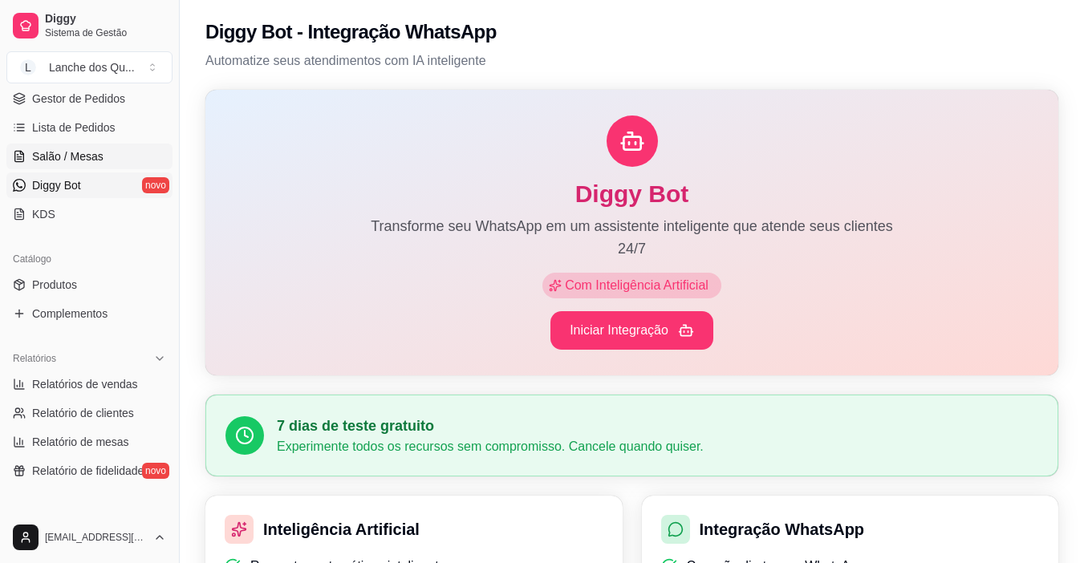
click at [67, 153] on span "Salão / Mesas" at bounding box center [67, 156] width 71 height 16
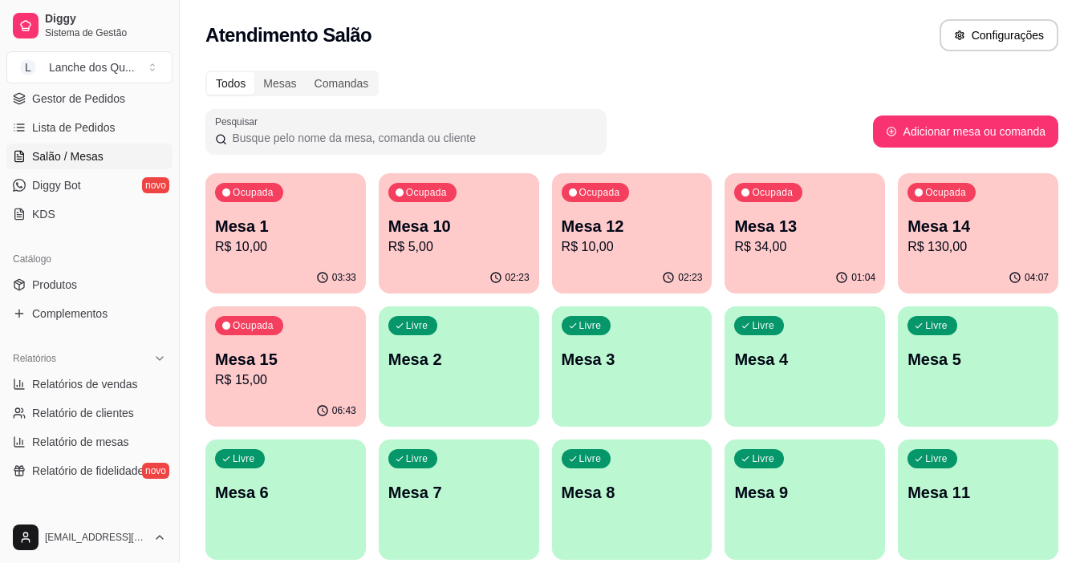
click at [505, 367] on p "Mesa 2" at bounding box center [458, 359] width 141 height 22
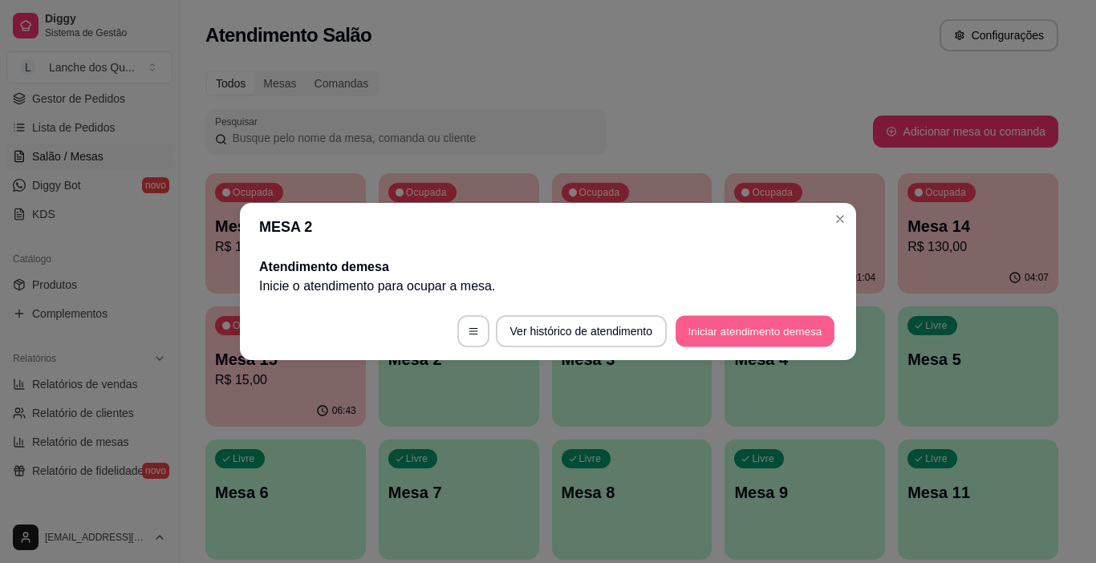
click at [784, 327] on button "Iniciar atendimento de mesa" at bounding box center [754, 331] width 159 height 31
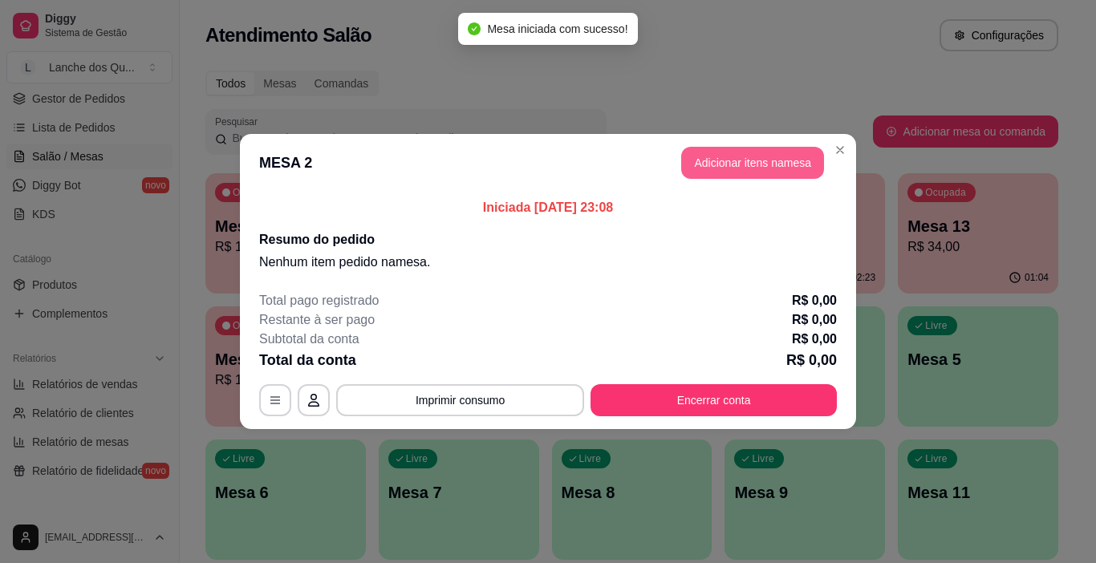
click at [780, 154] on button "Adicionar itens na mesa" at bounding box center [752, 163] width 143 height 32
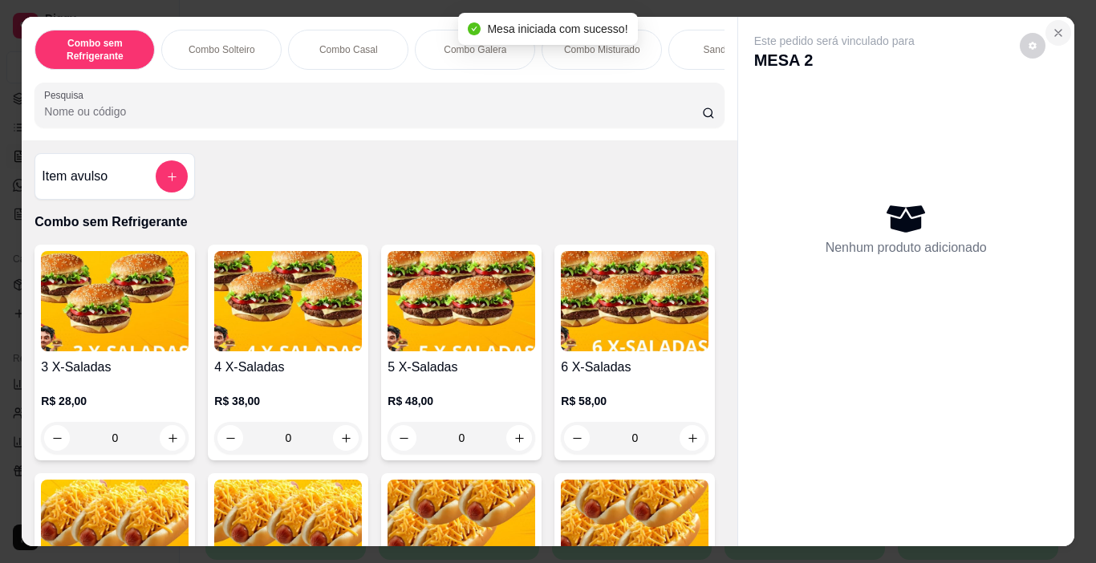
click at [1061, 23] on button "Close" at bounding box center [1058, 33] width 26 height 26
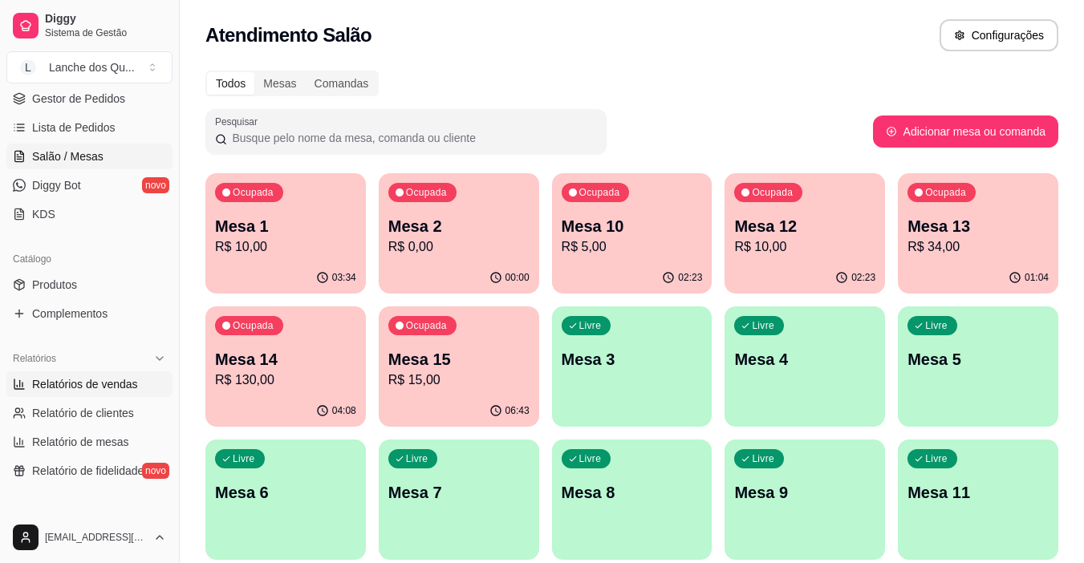
click at [83, 386] on span "Relatórios de vendas" at bounding box center [85, 384] width 106 height 16
select select "ALL"
select select "0"
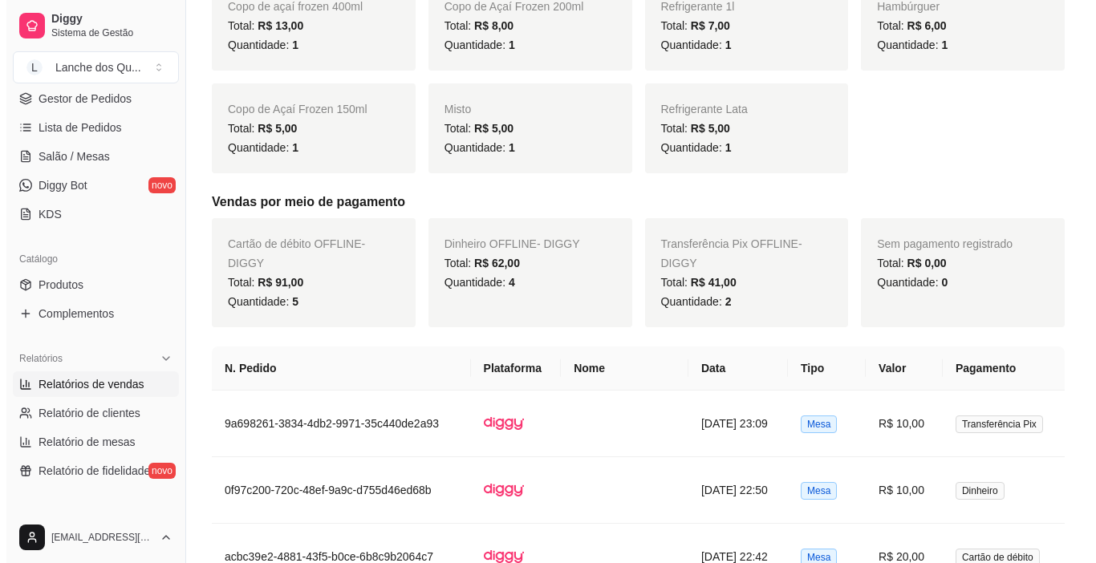
scroll to position [722, 0]
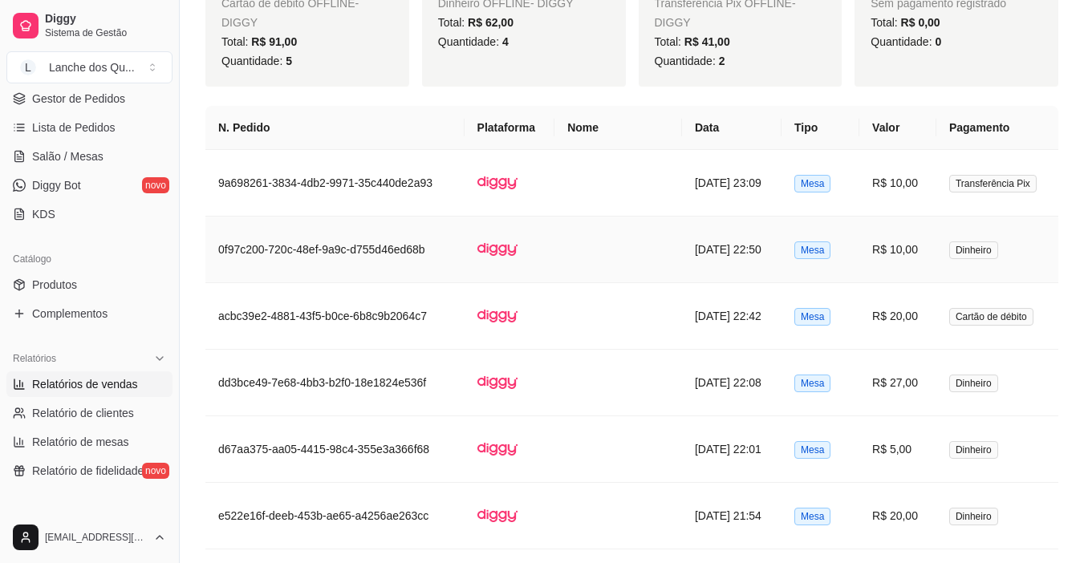
click at [940, 249] on td "Dinheiro" at bounding box center [997, 250] width 122 height 67
click at [923, 189] on td "R$ 10,00" at bounding box center [897, 183] width 77 height 67
click at [935, 176] on td "R$ 10,00" at bounding box center [897, 183] width 77 height 67
click at [923, 333] on td "R$ 20,00" at bounding box center [897, 316] width 77 height 67
click at [898, 166] on td "R$ 10,00" at bounding box center [897, 183] width 77 height 67
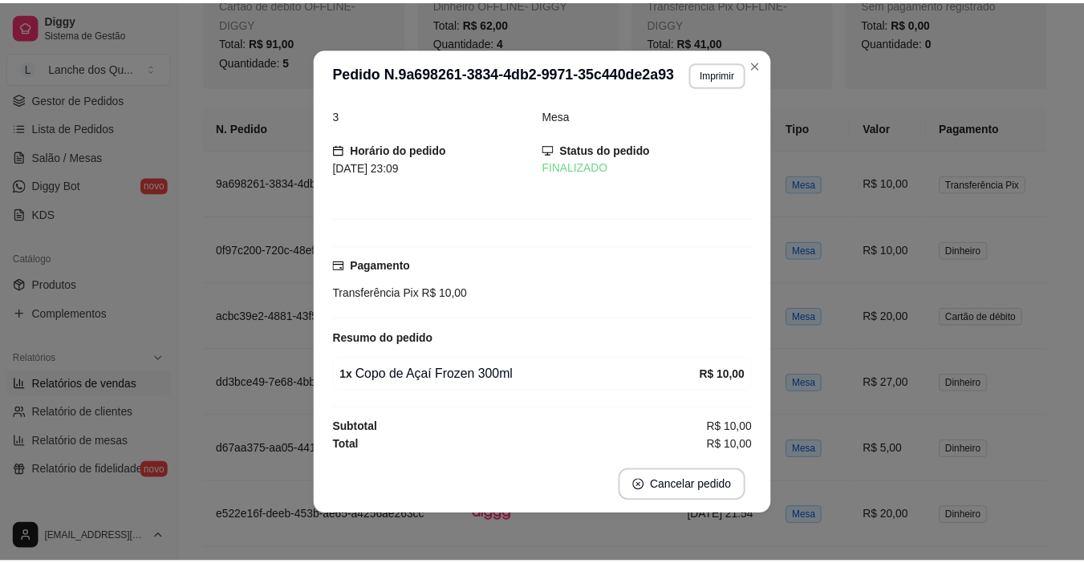
scroll to position [20, 0]
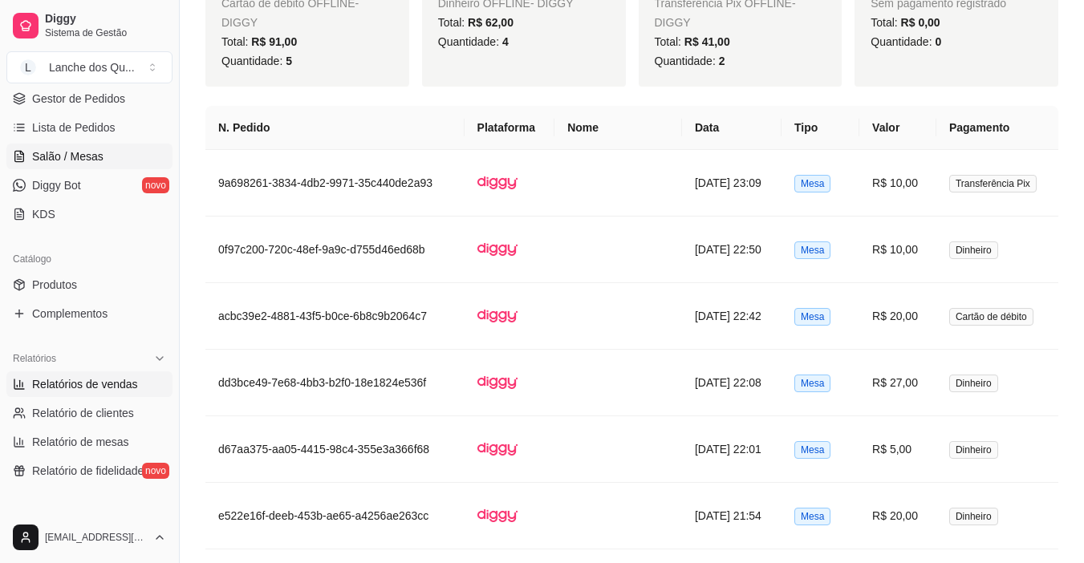
click at [64, 159] on span "Salão / Mesas" at bounding box center [67, 156] width 71 height 16
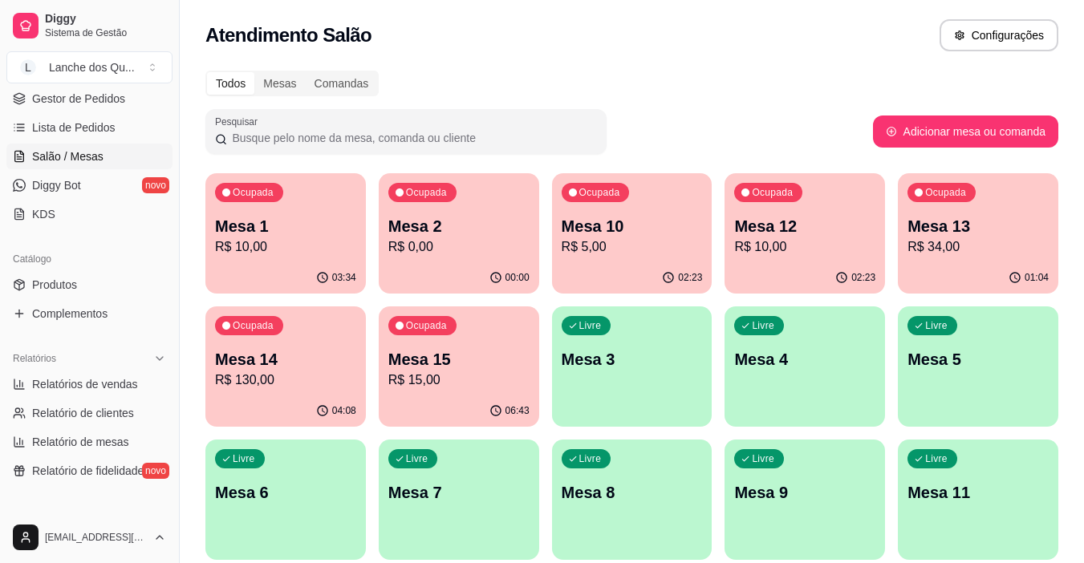
click at [278, 237] on div "Mesa 1 R$ 10,00" at bounding box center [285, 236] width 141 height 42
click at [376, 241] on div "Ocupada Mesa 1 R$ 10,00 03:34 Ocupada Mesa 2 R$ 0,00 00:00 Ocupada Mesa 10 R$ 5…" at bounding box center [631, 366] width 853 height 387
click at [441, 235] on p "Mesa 2" at bounding box center [458, 227] width 137 height 22
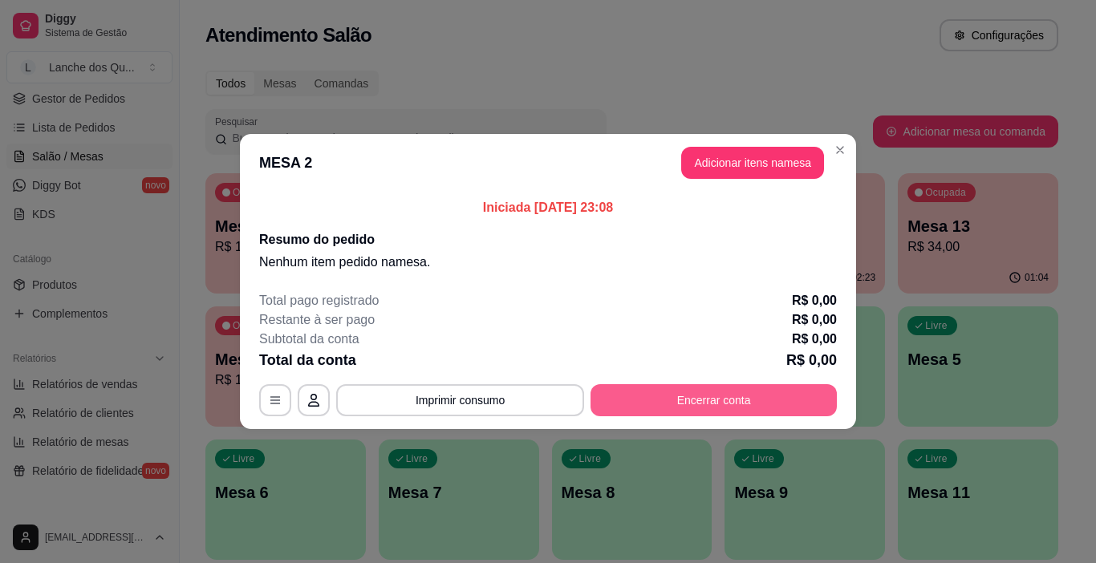
click at [695, 408] on button "Encerrar conta" at bounding box center [713, 400] width 246 height 32
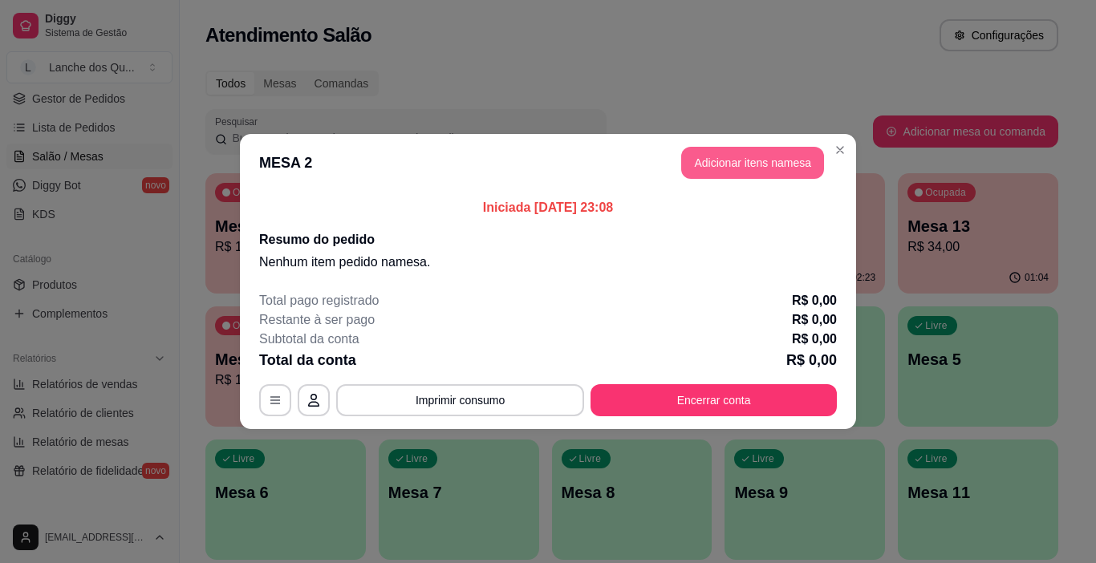
click at [713, 157] on button "Adicionar itens na mesa" at bounding box center [752, 163] width 143 height 32
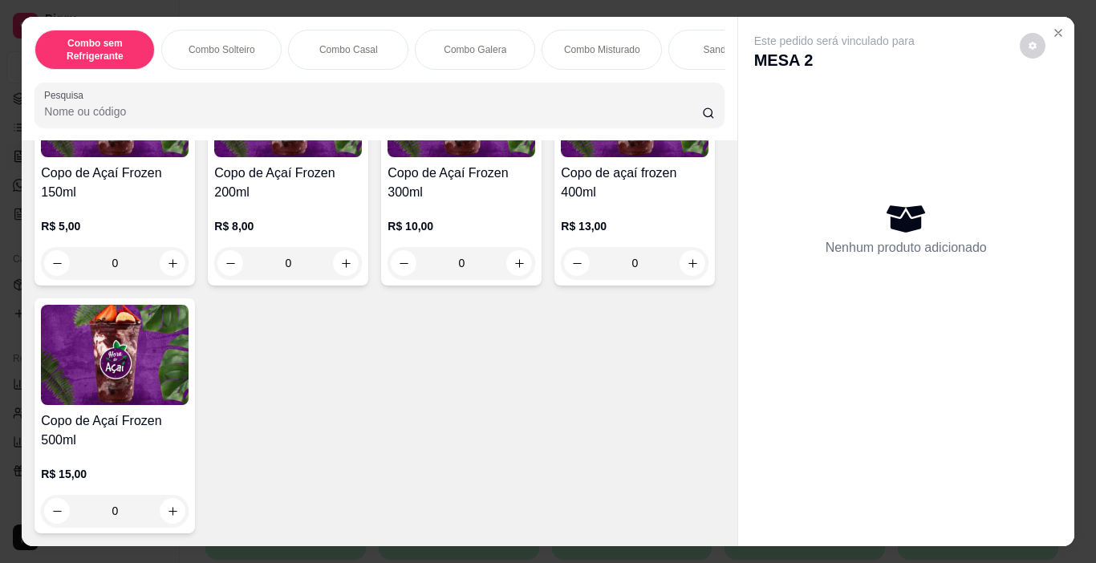
scroll to position [5535, 0]
click at [521, 279] on div "0" at bounding box center [461, 263] width 148 height 32
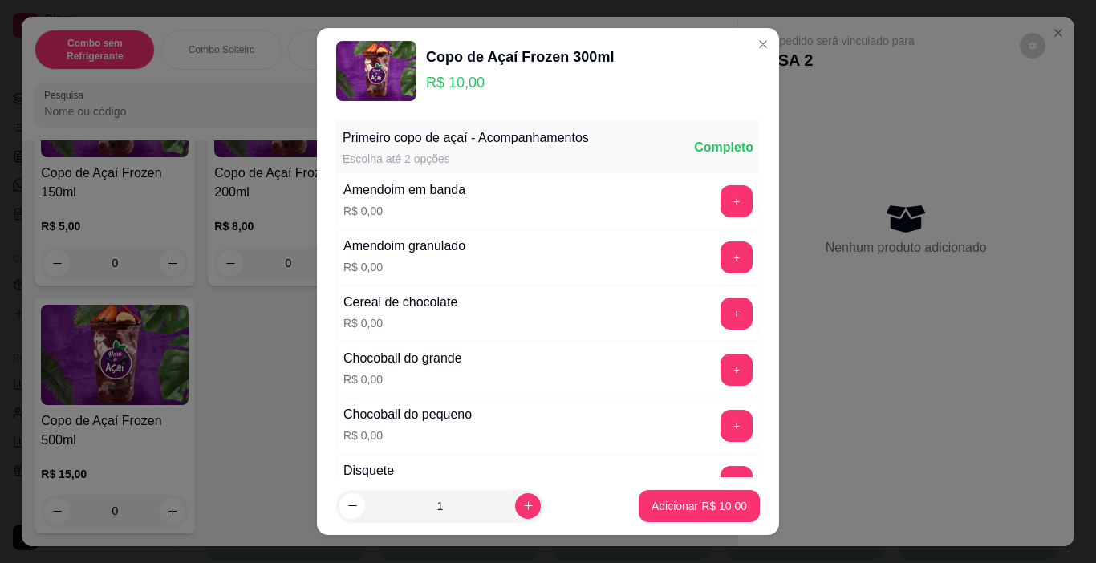
click at [698, 527] on footer "1 Adicionar R$ 10,00" at bounding box center [548, 506] width 462 height 58
click at [707, 499] on p "Adicionar R$ 10,00" at bounding box center [699, 505] width 93 height 15
type input "1"
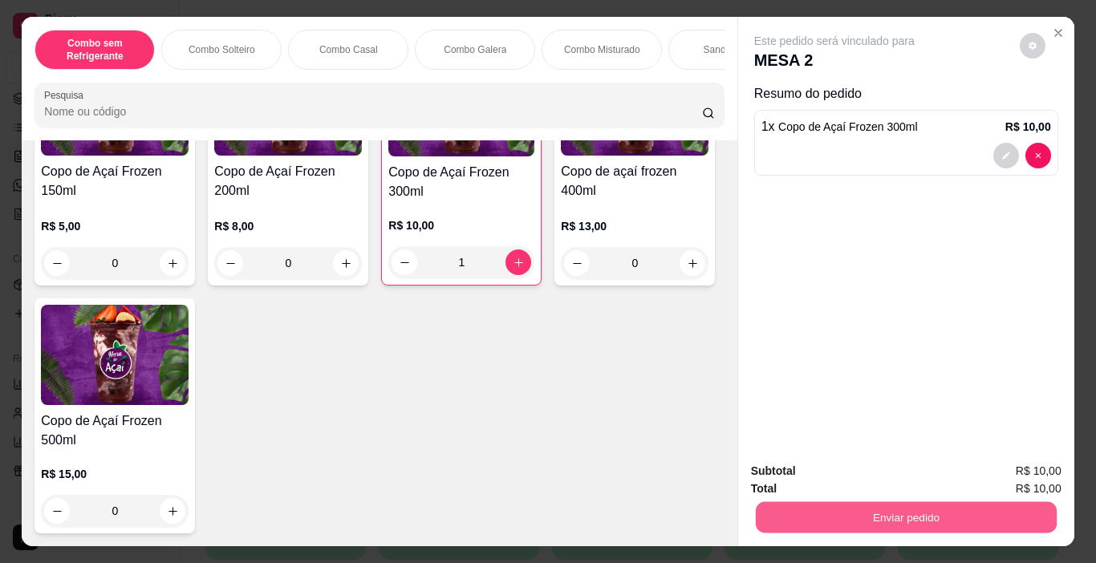
click at [854, 510] on button "Enviar pedido" at bounding box center [905, 517] width 301 height 31
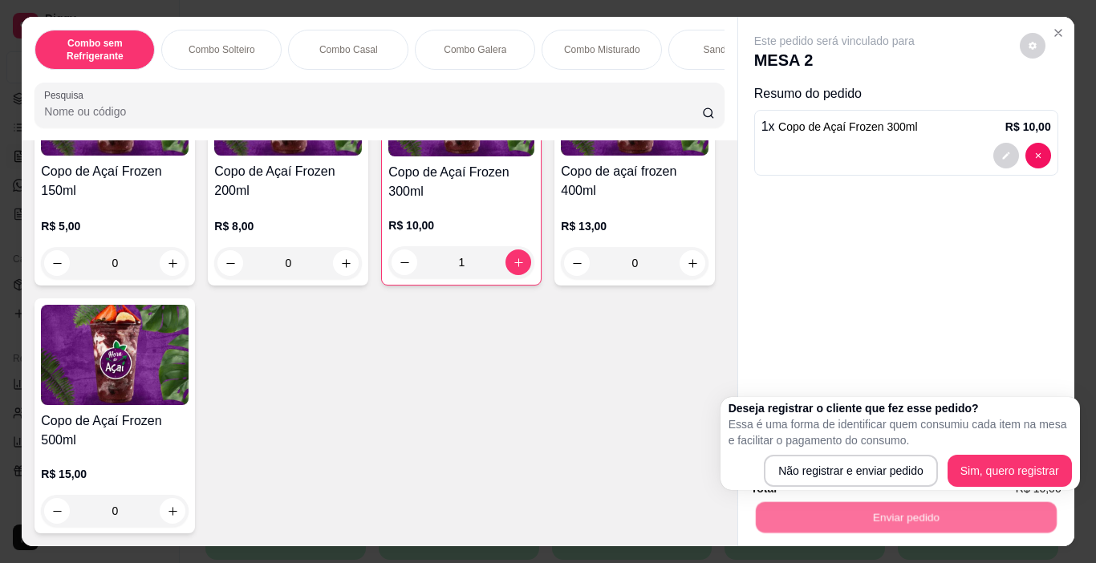
click at [801, 451] on div "Deseja registrar o cliente que fez esse pedido? Essa é uma forma de identificar…" at bounding box center [899, 443] width 343 height 87
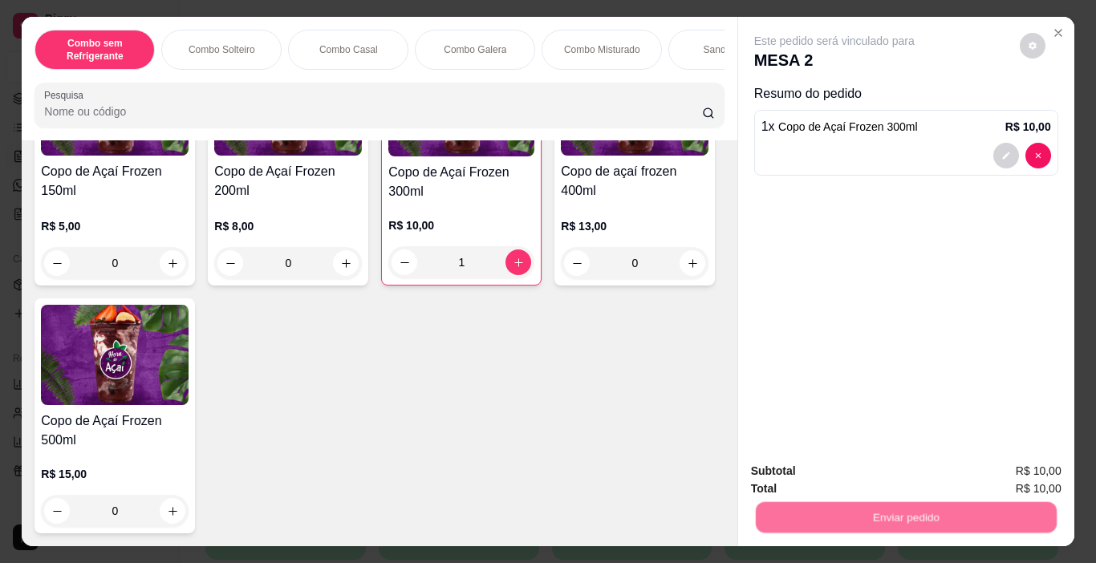
click at [803, 470] on button "Não registrar e enviar pedido" at bounding box center [853, 471] width 162 height 30
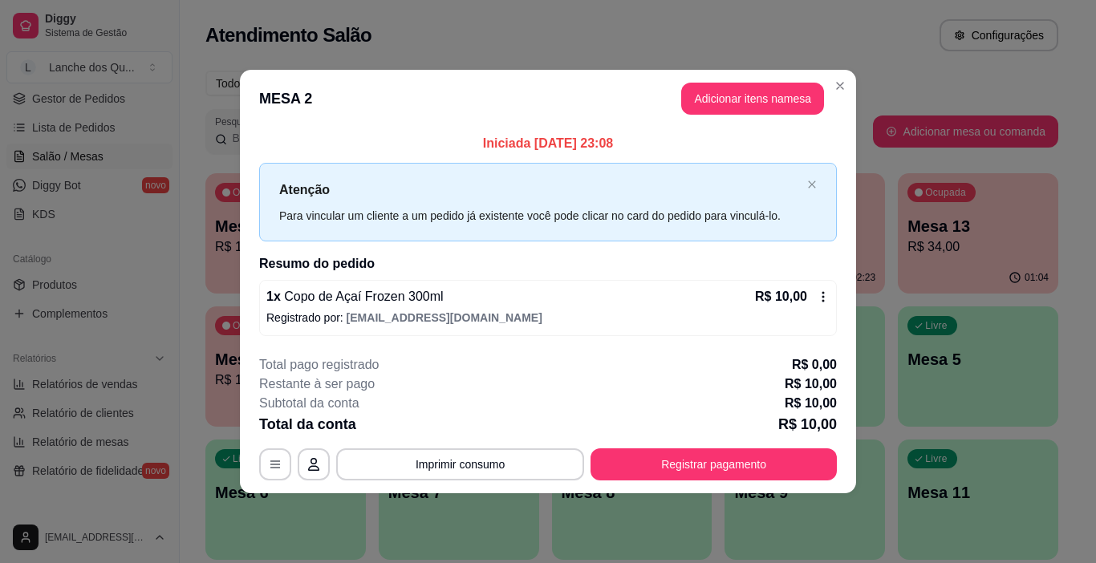
click at [742, 447] on div "**********" at bounding box center [548, 417] width 578 height 125
click at [737, 451] on button "Registrar pagamento" at bounding box center [713, 464] width 246 height 32
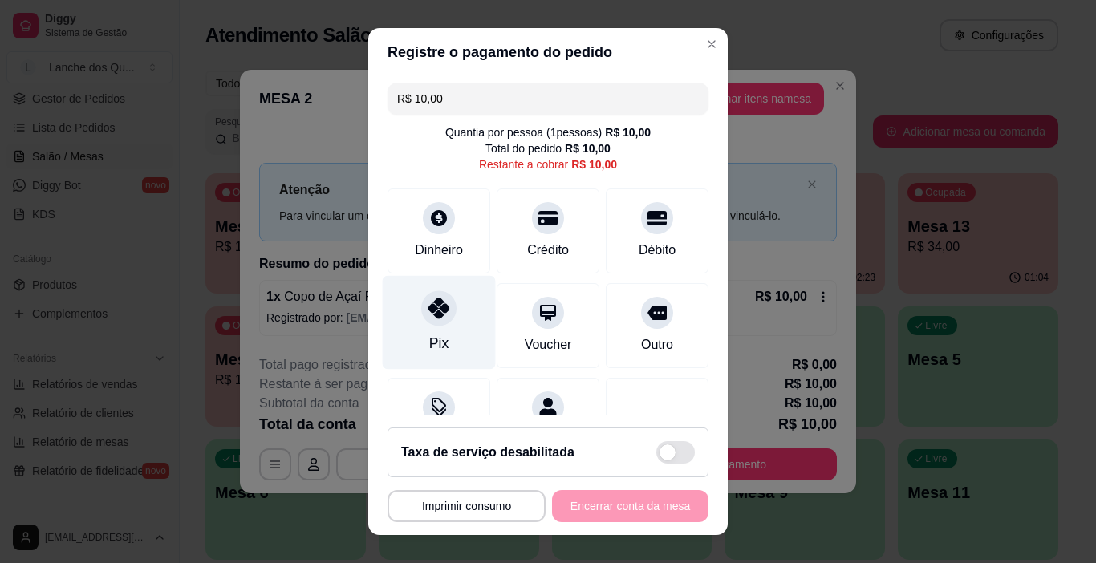
click at [421, 362] on div "Pix" at bounding box center [439, 323] width 113 height 94
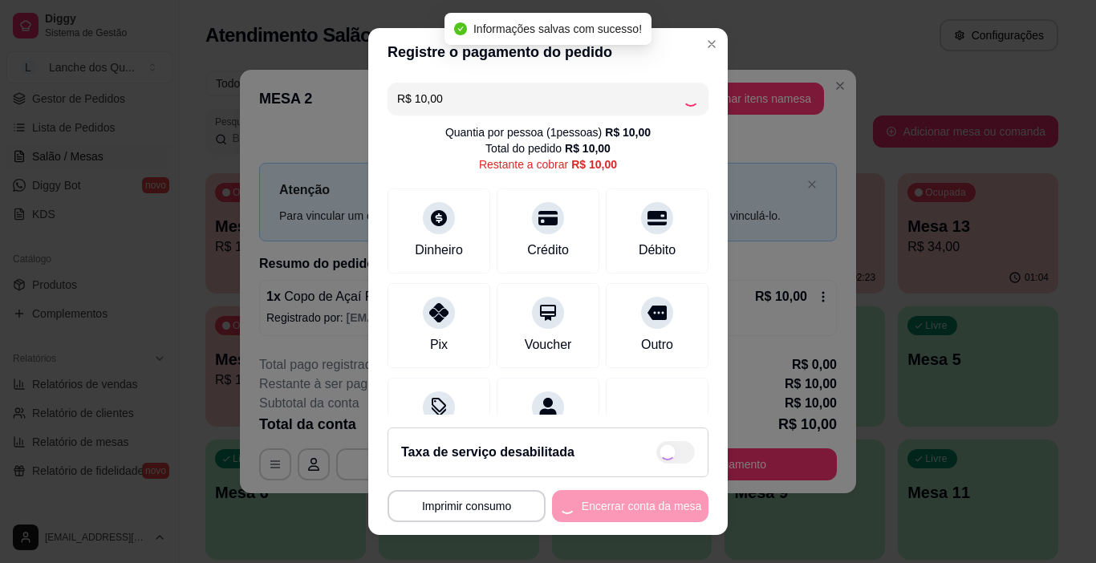
type input "R$ 0,00"
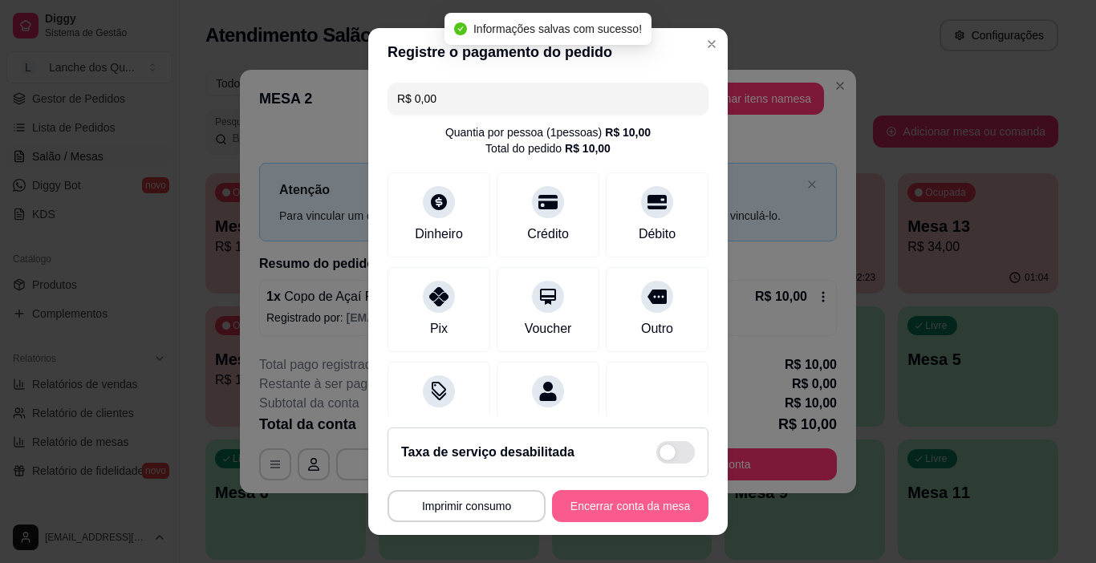
click at [613, 504] on button "Encerrar conta da mesa" at bounding box center [630, 506] width 156 height 32
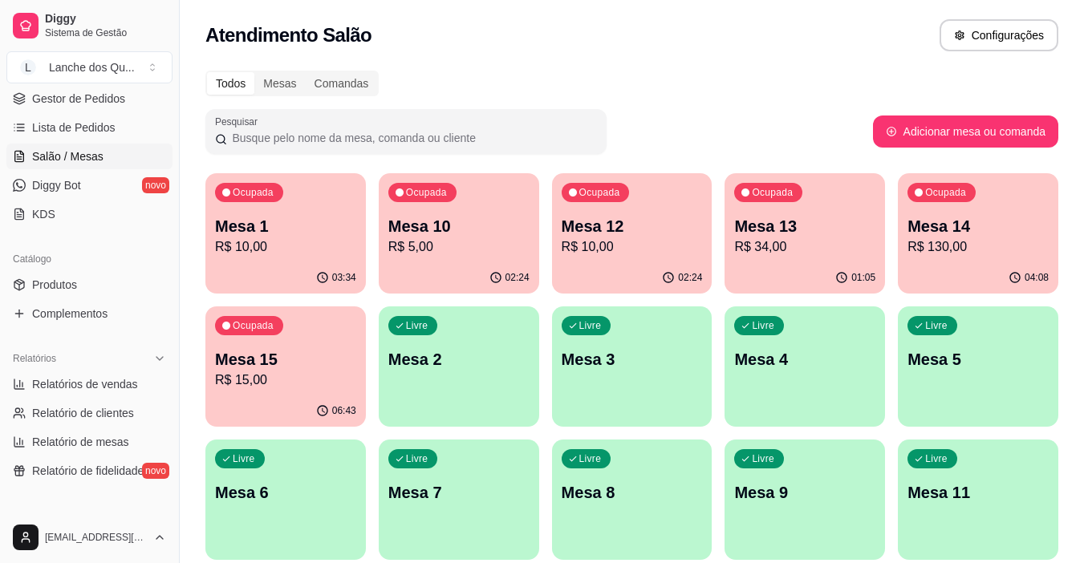
click at [475, 258] on div "Ocupada Mesa 10 R$ 5,00" at bounding box center [459, 217] width 160 height 89
click at [316, 237] on div "Mesa 1 R$ 10,00" at bounding box center [285, 236] width 141 height 42
click at [663, 245] on p "R$ 10,00" at bounding box center [631, 246] width 137 height 18
click at [685, 253] on p "R$ 10,00" at bounding box center [632, 246] width 141 height 19
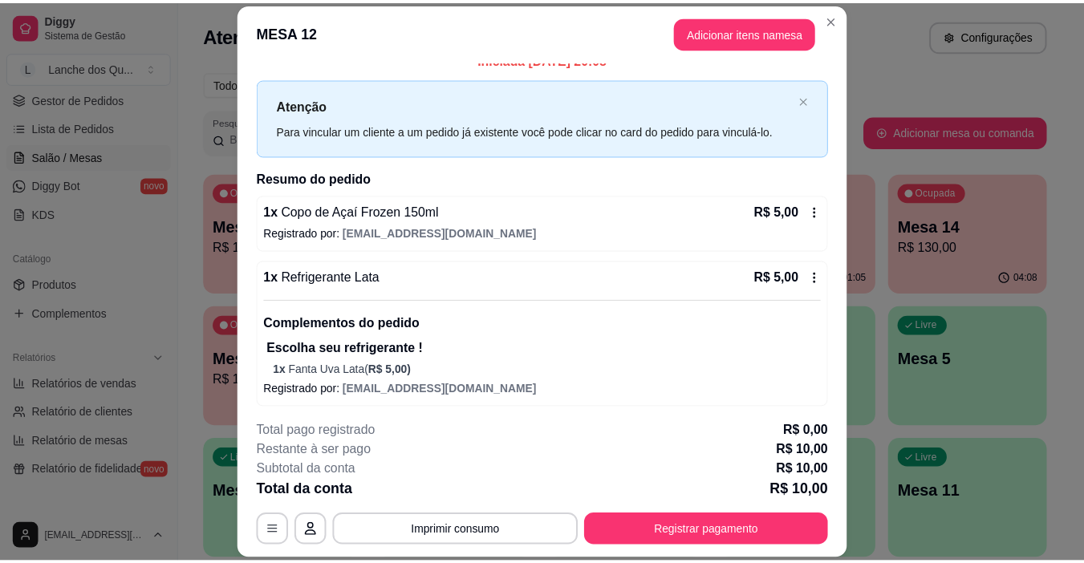
scroll to position [22, 0]
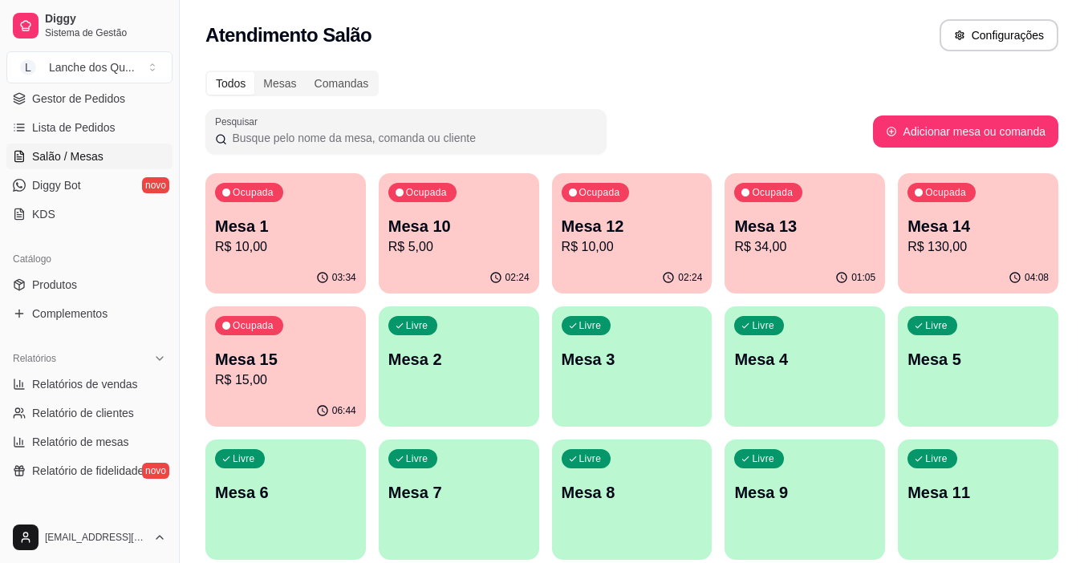
click at [823, 260] on div "Ocupada Mesa 13 R$ 34,00" at bounding box center [804, 217] width 160 height 89
click at [966, 262] on div "Ocupada Mesa 14 R$ 130,00" at bounding box center [978, 217] width 160 height 89
click at [244, 370] on div "Mesa 15 R$ 15,00" at bounding box center [285, 369] width 141 height 42
click at [66, 383] on span "Relatórios de vendas" at bounding box center [85, 384] width 106 height 16
select select "ALL"
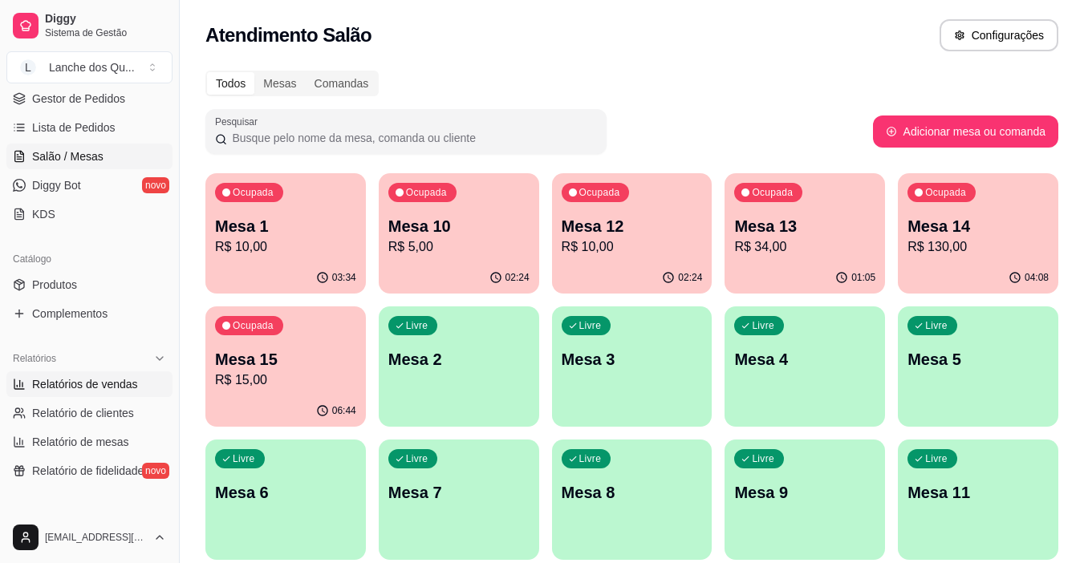
select select "ALL"
select select "0"
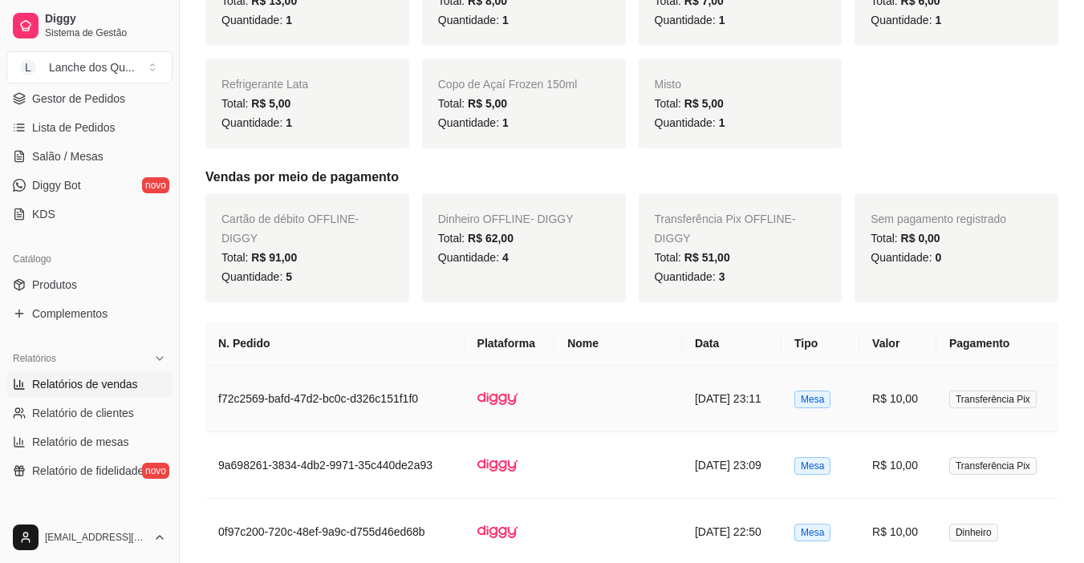
scroll to position [642, 0]
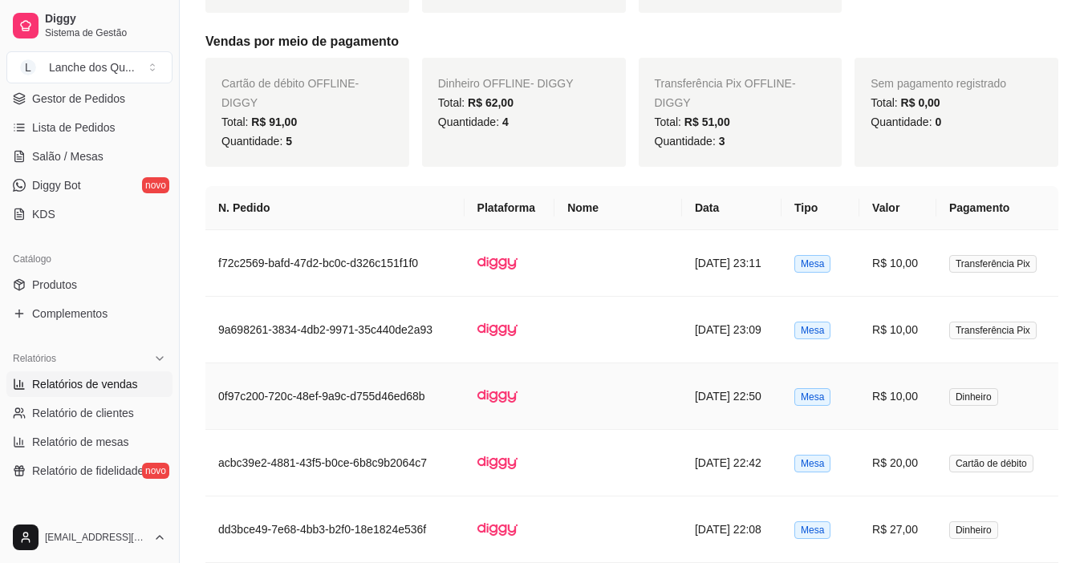
click at [943, 389] on td "Dinheiro" at bounding box center [997, 396] width 122 height 67
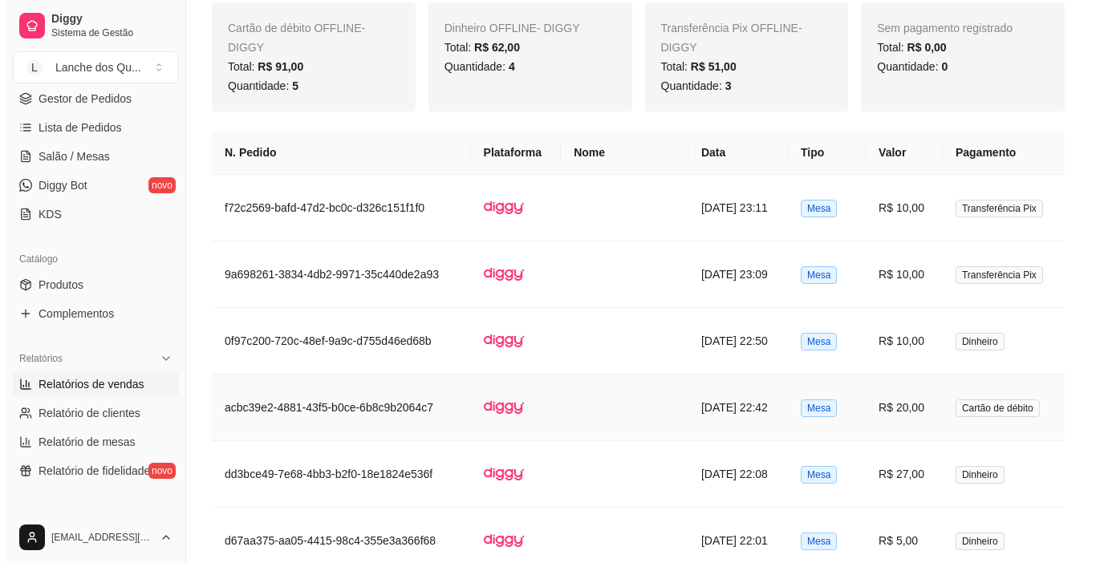
scroll to position [722, 0]
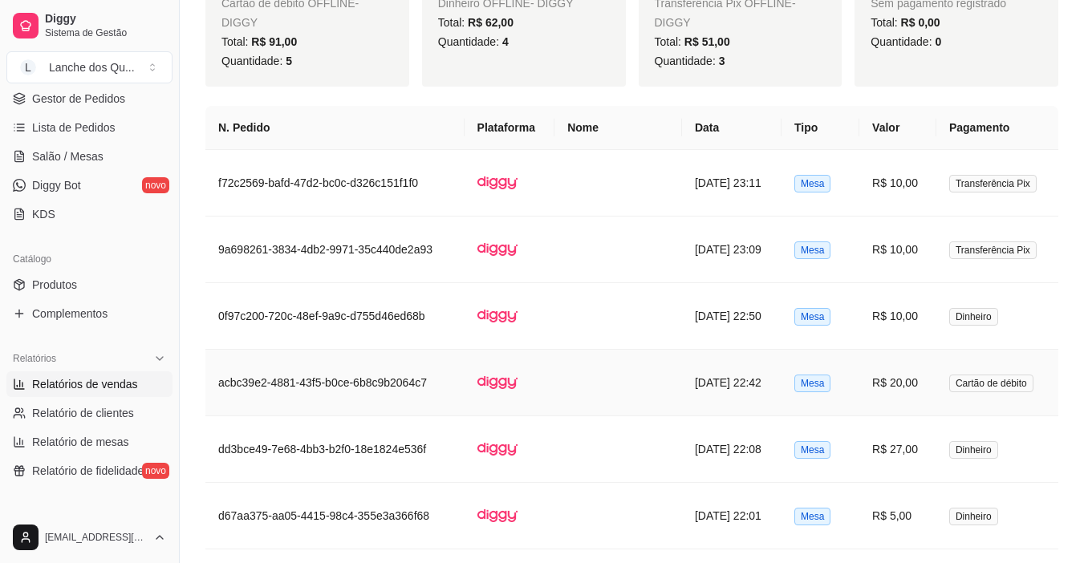
click at [927, 378] on td "R$ 20,00" at bounding box center [897, 383] width 77 height 67
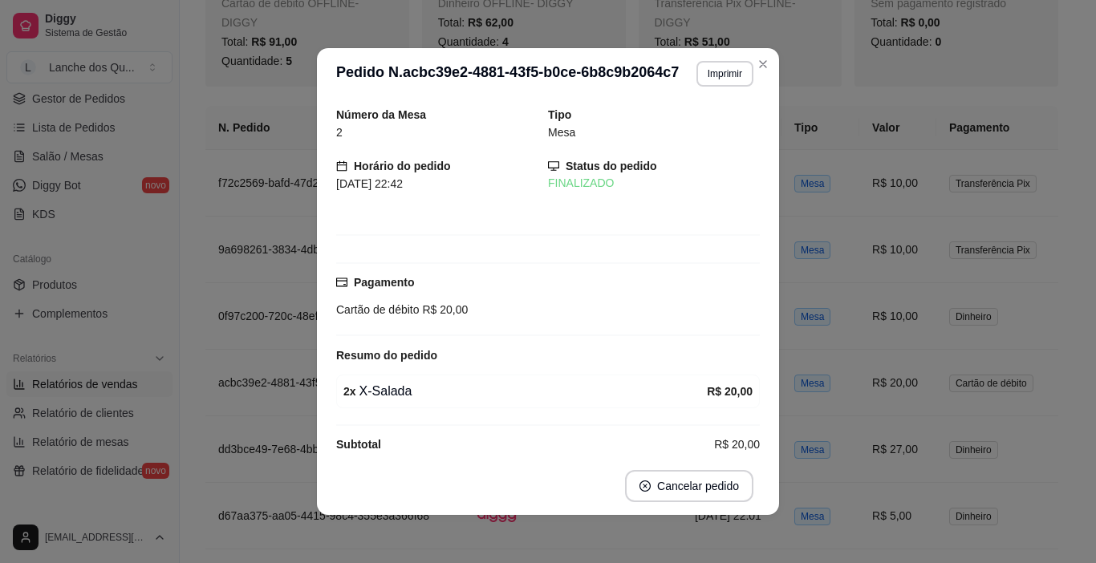
scroll to position [20, 0]
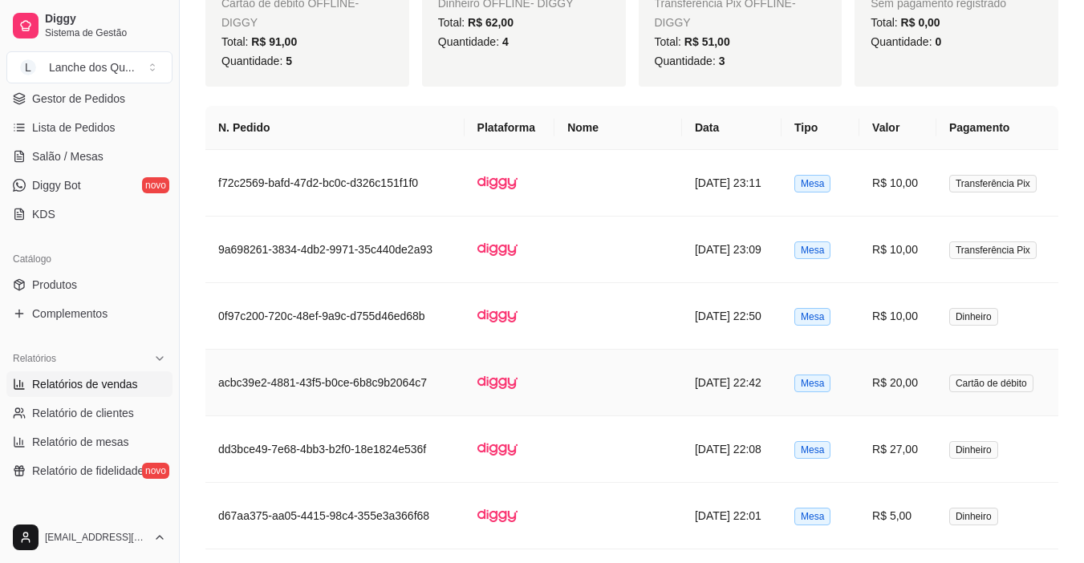
click at [923, 326] on td "R$ 10,00" at bounding box center [897, 316] width 77 height 67
click at [943, 383] on td "Cartão de débito" at bounding box center [997, 383] width 122 height 67
click at [892, 330] on td "R$ 10,00" at bounding box center [897, 316] width 77 height 67
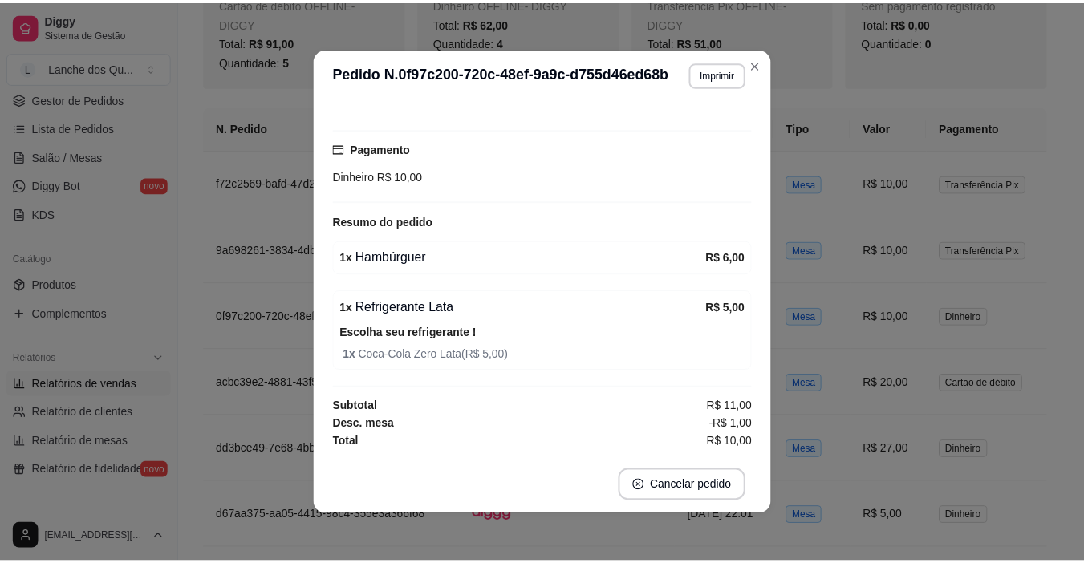
scroll to position [3, 0]
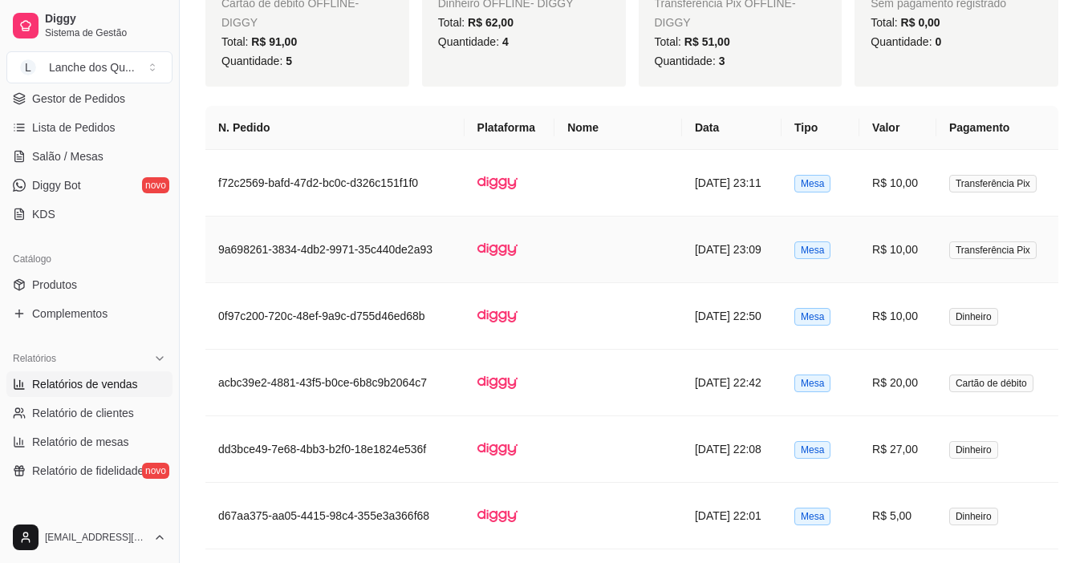
click at [901, 258] on td "R$ 10,00" at bounding box center [897, 250] width 77 height 67
click at [922, 172] on td "R$ 10,00" at bounding box center [897, 183] width 77 height 67
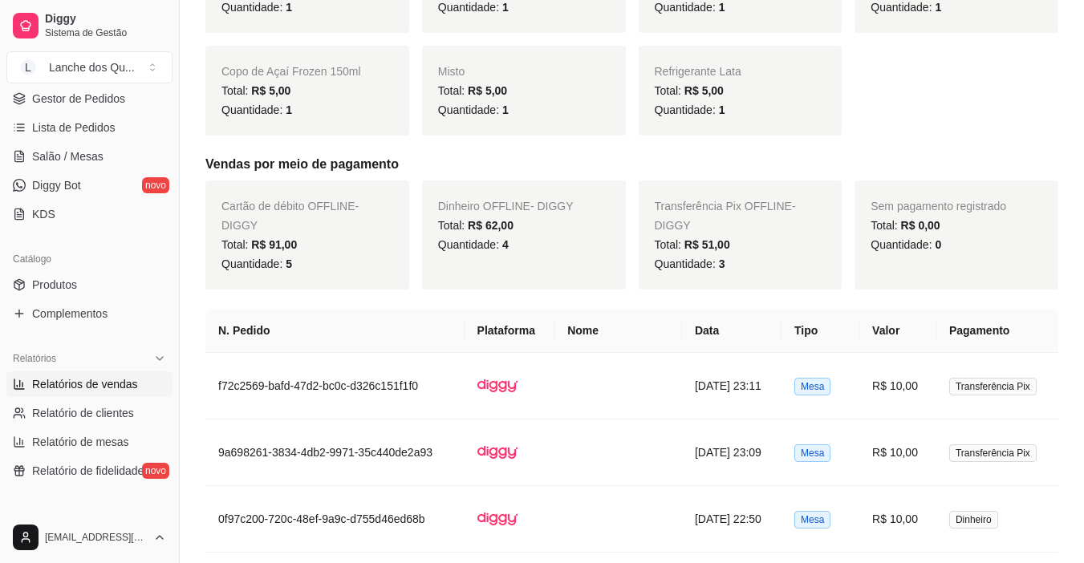
scroll to position [481, 0]
